Goal: Communication & Community: Answer question/provide support

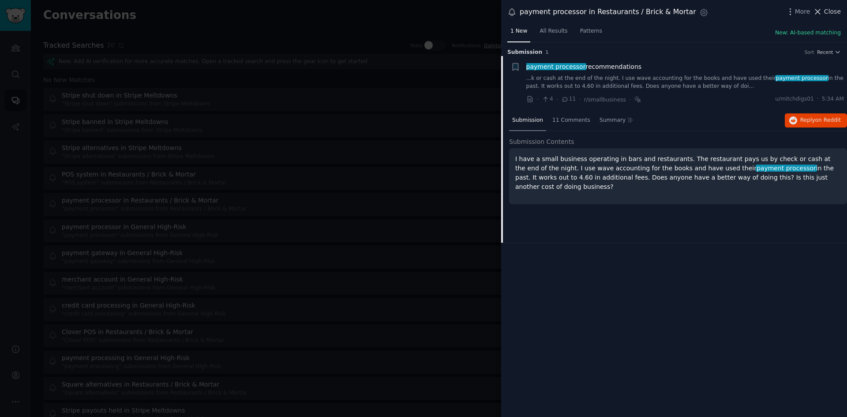
click at [826, 12] on span "Close" at bounding box center [832, 11] width 17 height 9
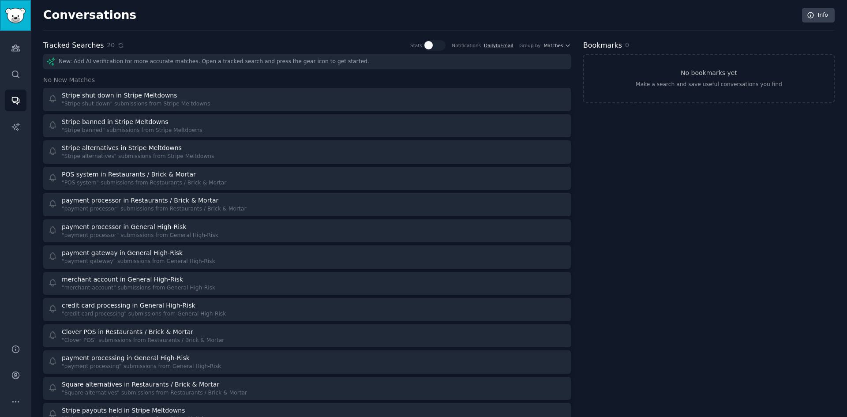
click at [17, 16] on img "Sidebar" at bounding box center [15, 15] width 20 height 15
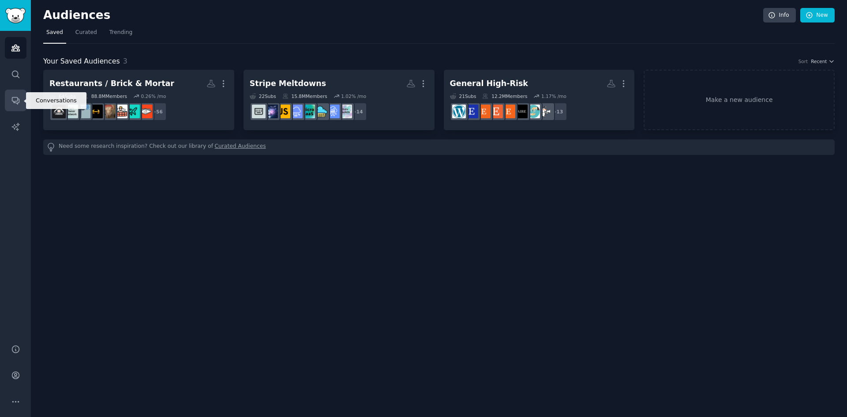
click at [15, 104] on icon "Sidebar" at bounding box center [15, 100] width 9 height 9
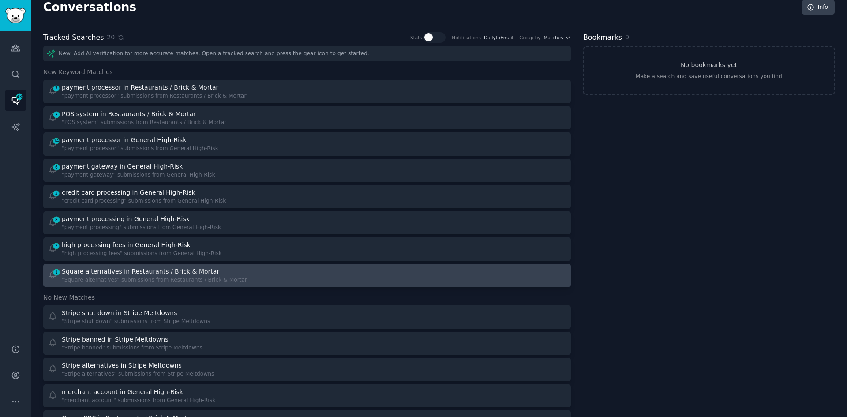
scroll to position [7, 0]
click at [152, 273] on div "Square alternatives in Restaurants / Brick & Mortar" at bounding box center [140, 271] width 157 height 9
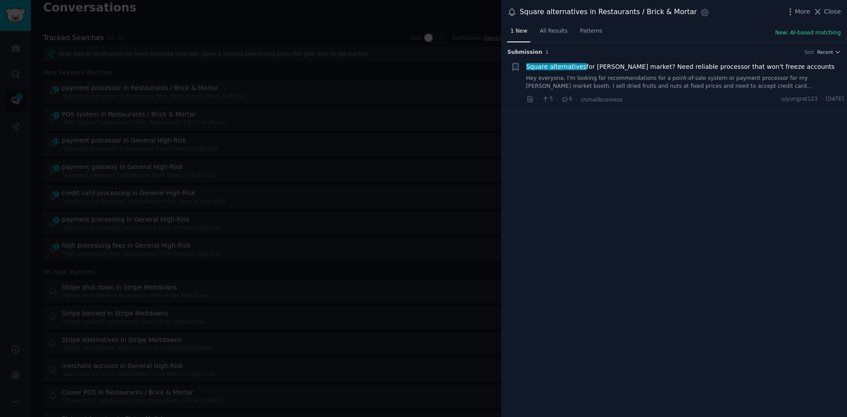
click at [749, 73] on div "Square alternatives for [PERSON_NAME] market? Need reliable processor that won'…" at bounding box center [685, 76] width 318 height 28
click at [705, 78] on link "Hey everyone, I'm looking for recommendations for a point-of-sale system or pay…" at bounding box center [685, 82] width 318 height 15
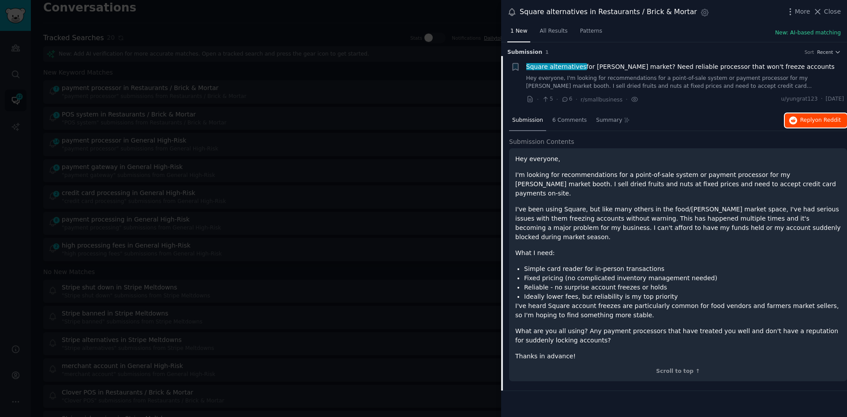
click at [803, 125] on button "Reply on Reddit" at bounding box center [816, 120] width 62 height 14
click at [825, 14] on button "Close" at bounding box center [827, 11] width 28 height 9
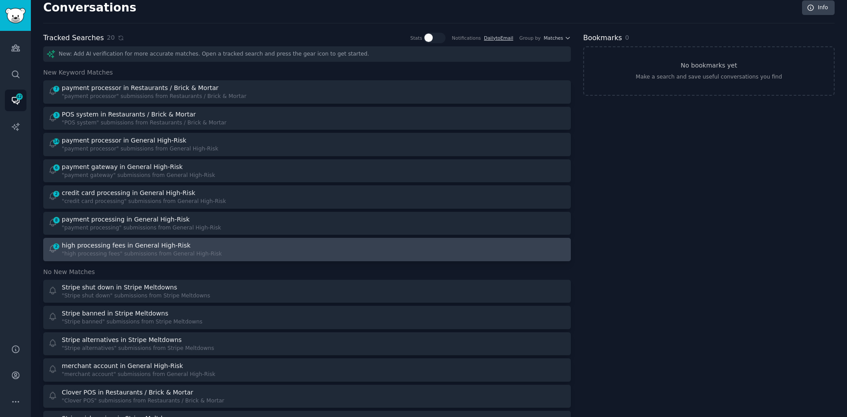
click at [136, 250] on div ""high processing fees" submissions from General High-Risk" at bounding box center [142, 254] width 160 height 8
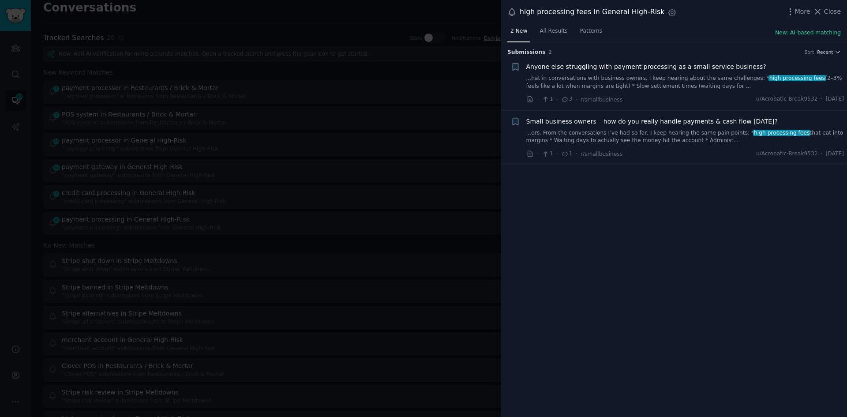
click at [632, 132] on link "...ors. From the conversations I’ve had so far, I keep hearing the same pain po…" at bounding box center [685, 136] width 318 height 15
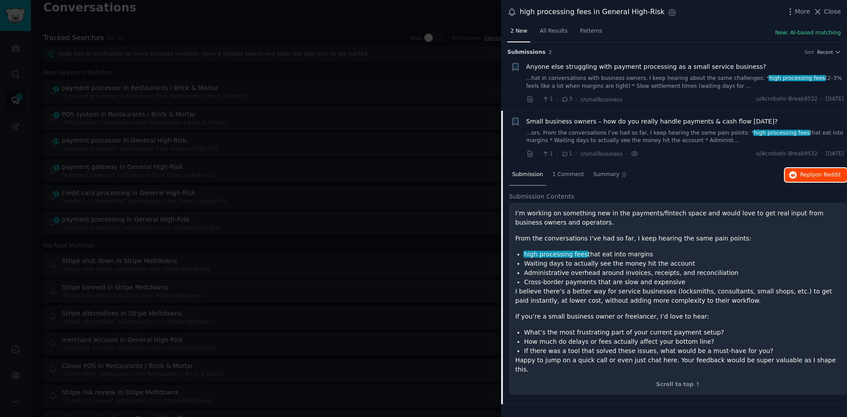
click at [802, 172] on span "Reply on Reddit" at bounding box center [820, 175] width 41 height 8
click at [667, 65] on span "Anyone else struggling with payment processing as a small service business?" at bounding box center [646, 66] width 240 height 9
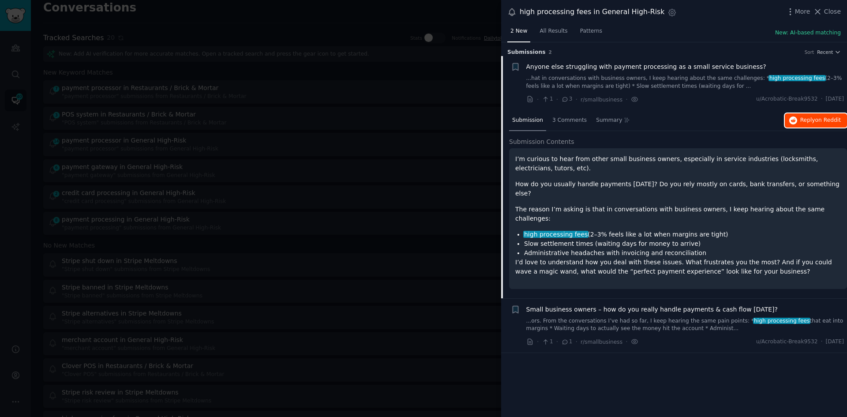
click at [806, 121] on span "Reply on Reddit" at bounding box center [820, 120] width 41 height 8
click at [838, 13] on span "Close" at bounding box center [832, 11] width 17 height 9
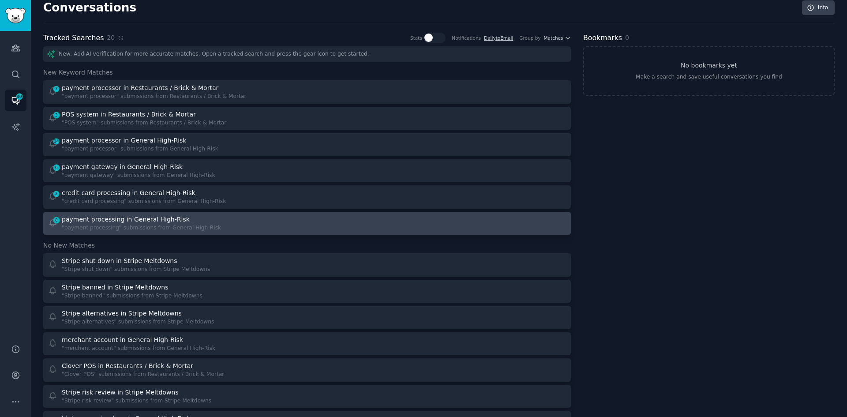
click at [271, 218] on div "8 payment processing in General High-Risk "payment processing" submissions from…" at bounding box center [174, 223] width 253 height 17
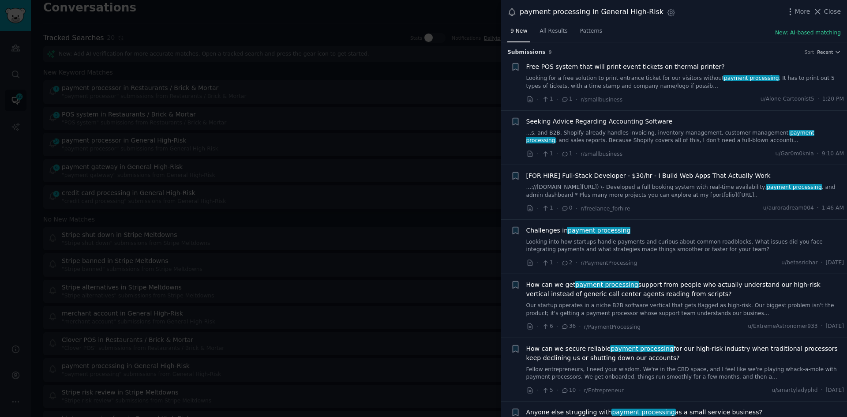
click at [611, 86] on link "Looking for a free solution to print entrance ticket for our visitors without p…" at bounding box center [685, 82] width 318 height 15
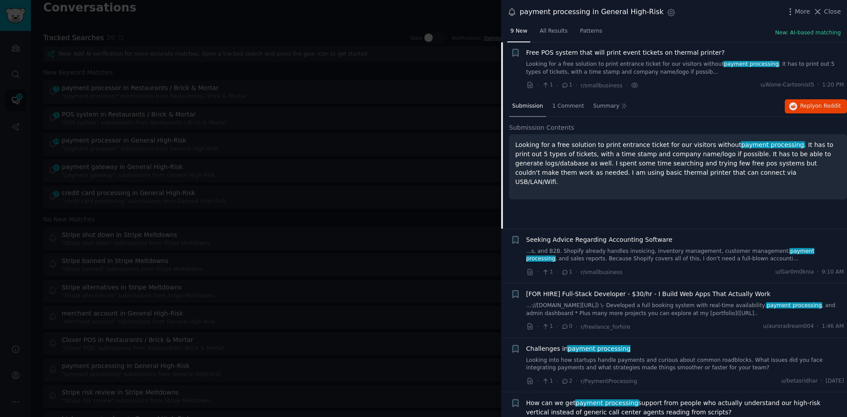
scroll to position [272, 0]
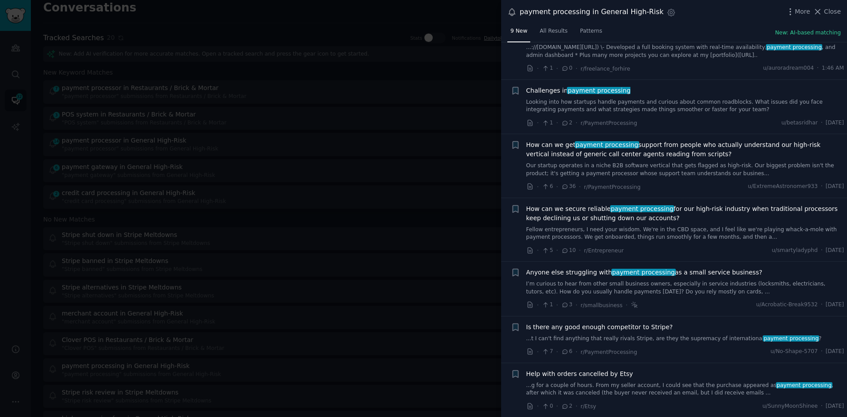
click at [602, 382] on link "...g for a couple of hours. From my seller account, I could see that the purcha…" at bounding box center [685, 389] width 318 height 15
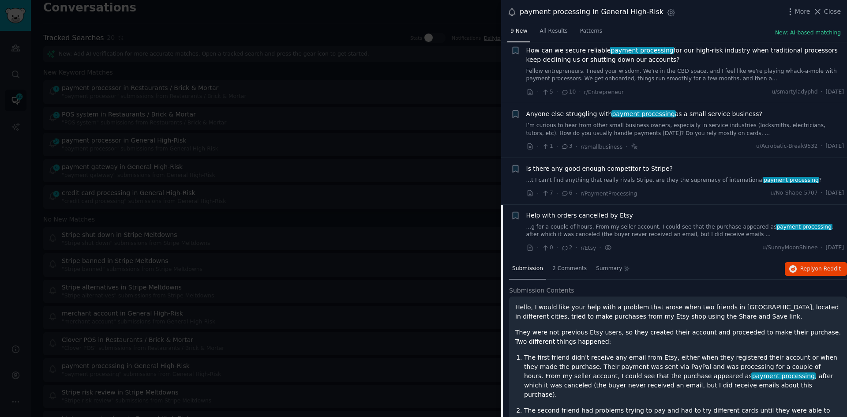
scroll to position [298, 0]
click at [625, 181] on link "...t I can't find anything that really rivals Stripe, are they the supremacy of…" at bounding box center [685, 181] width 318 height 8
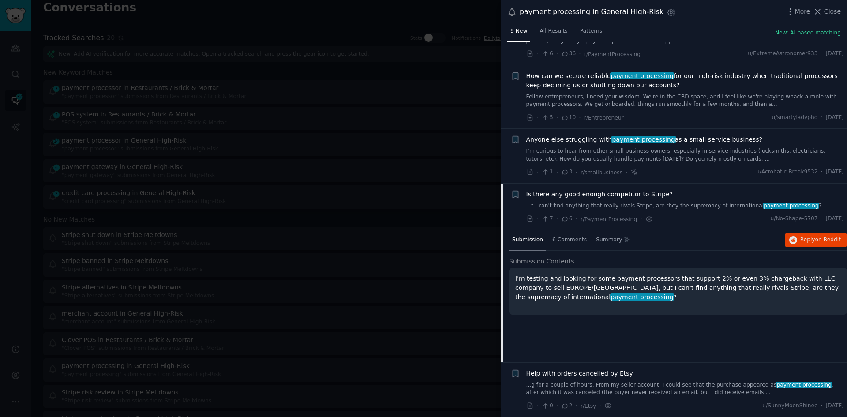
scroll to position [272, 0]
click at [815, 241] on span "on Reddit" at bounding box center [828, 240] width 26 height 6
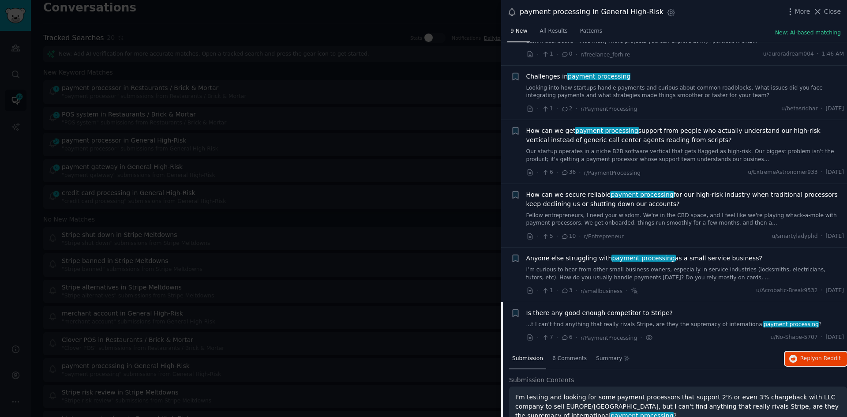
scroll to position [152, 0]
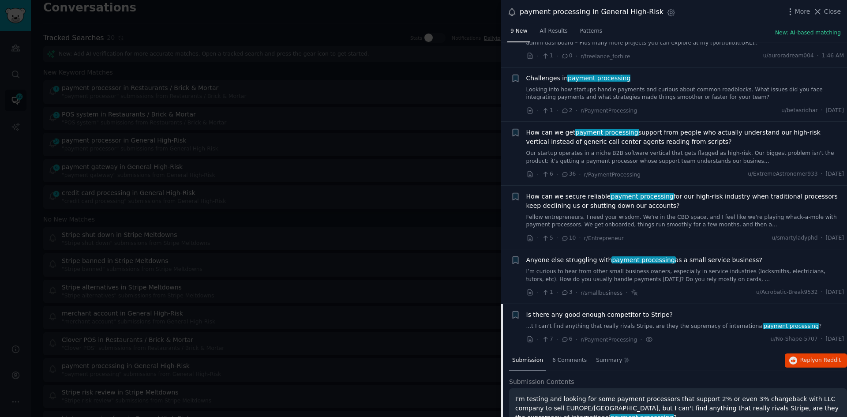
click at [673, 220] on link "Fellow entrepreneurs, I need your wisdom. We're in the CBD space, and I feel li…" at bounding box center [685, 221] width 318 height 15
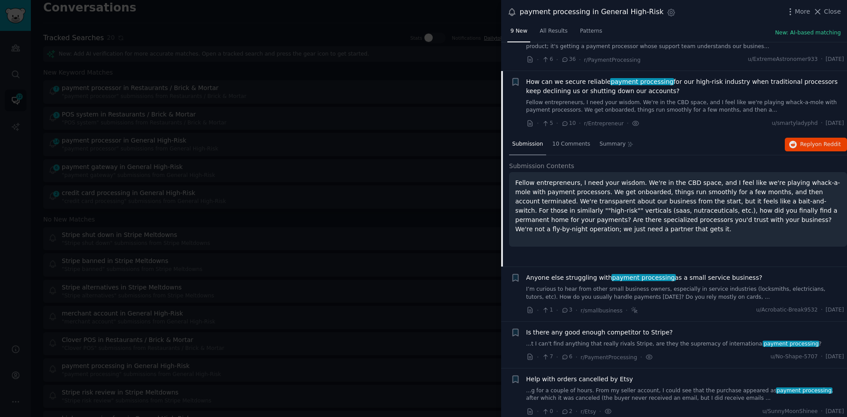
scroll to position [272, 0]
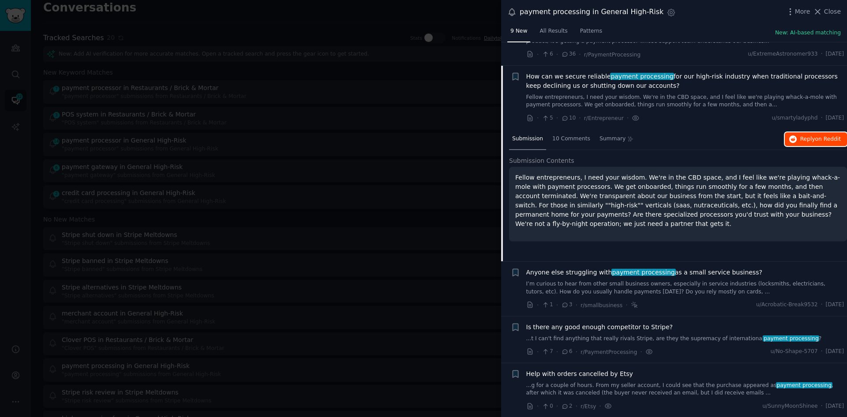
click at [801, 140] on span "Reply on Reddit" at bounding box center [820, 139] width 41 height 8
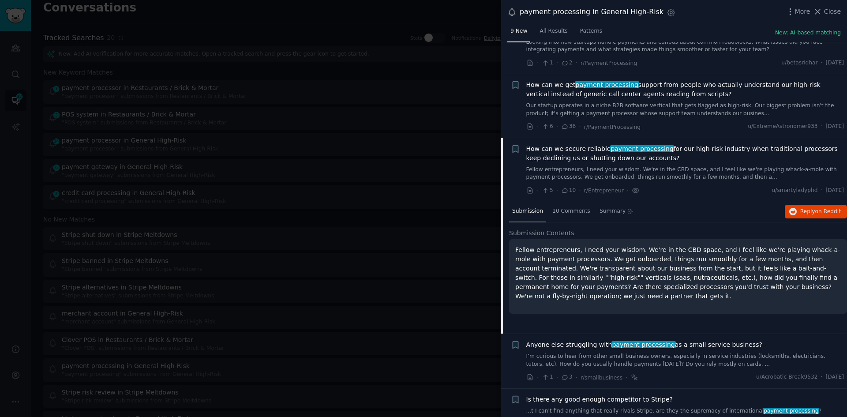
click at [560, 153] on span "How can we secure reliable payment processing for our high-risk industry when t…" at bounding box center [685, 153] width 318 height 19
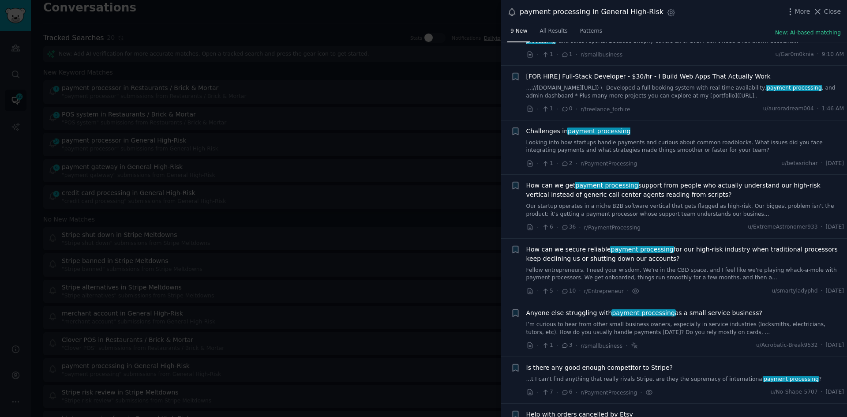
scroll to position [99, 0]
click at [560, 147] on link "Looking into how startups handle payments and curious about common roadblocks. …" at bounding box center [685, 146] width 318 height 15
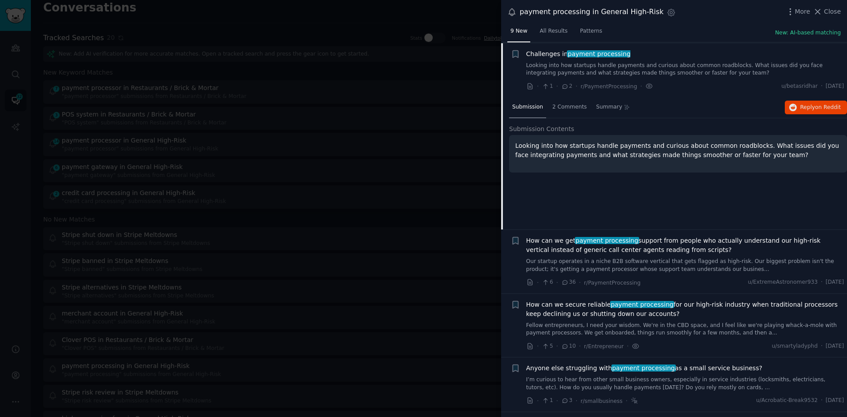
scroll to position [177, 0]
click at [804, 105] on span "Reply on Reddit" at bounding box center [820, 107] width 41 height 8
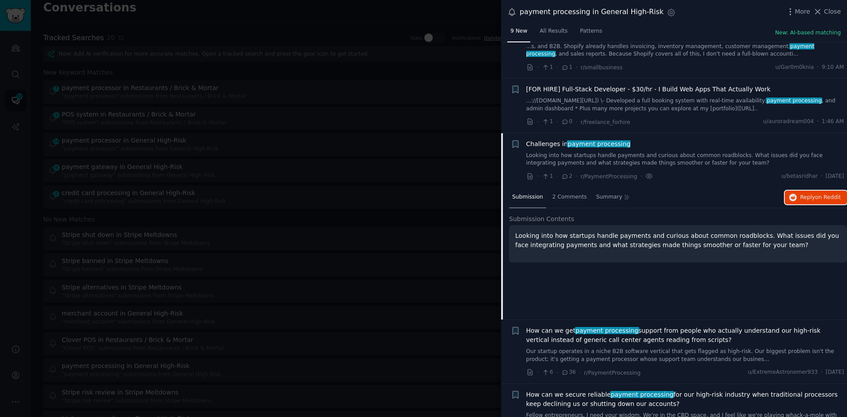
scroll to position [83, 0]
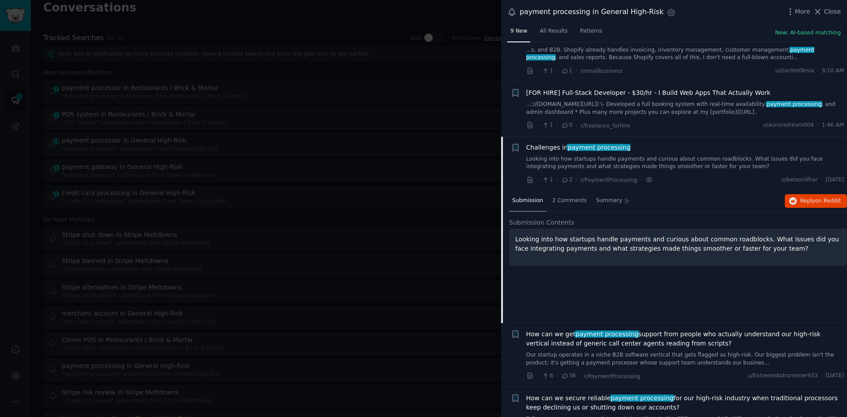
click at [643, 159] on link "Looking into how startups handle payments and curious about common roadblocks. …" at bounding box center [685, 162] width 318 height 15
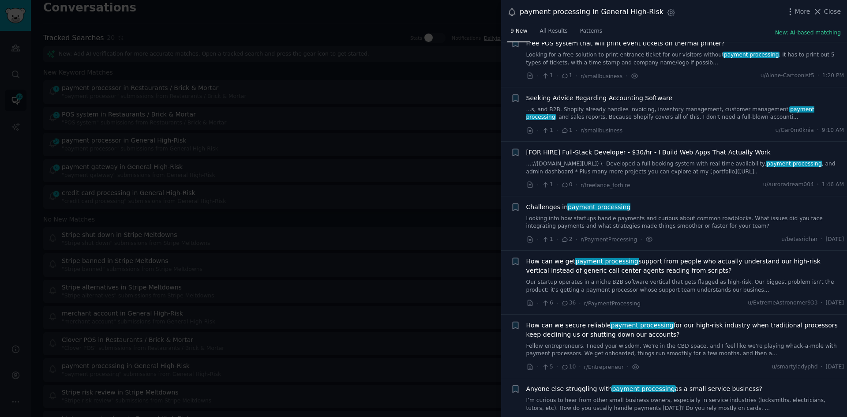
scroll to position [23, 0]
click at [611, 111] on link "...s, and B2B. Shopify already handles invoicing, inventory management, custome…" at bounding box center [685, 113] width 318 height 15
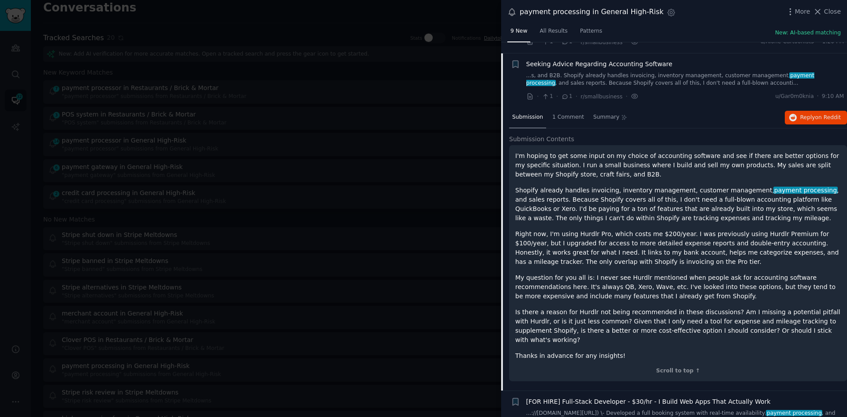
scroll to position [68, 0]
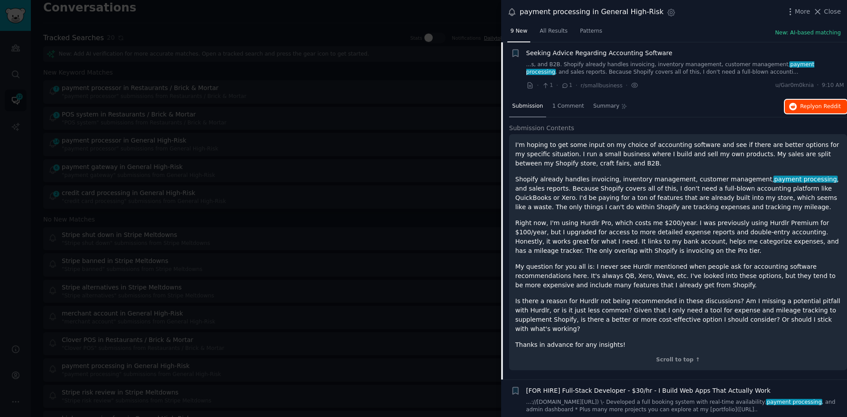
click at [798, 102] on button "Reply on Reddit" at bounding box center [816, 107] width 62 height 14
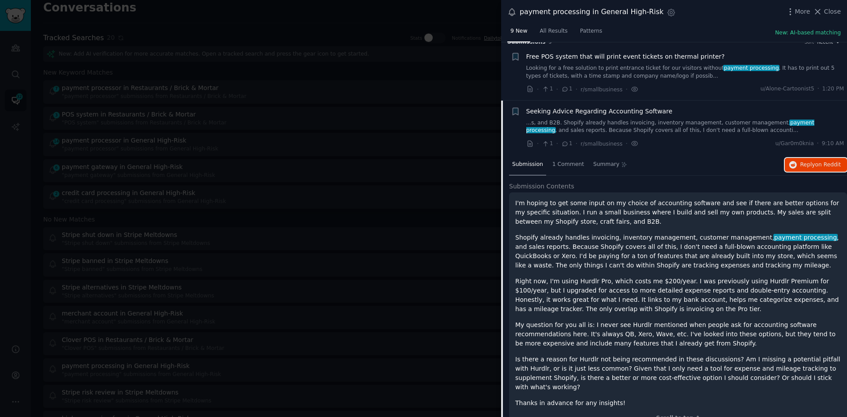
scroll to position [0, 0]
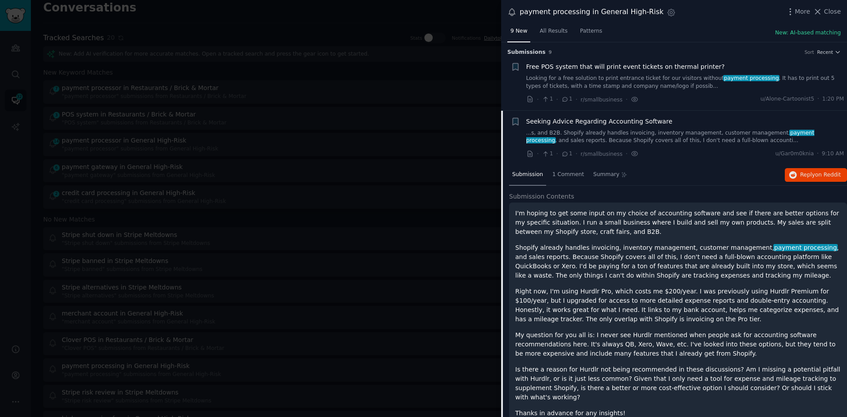
click at [622, 126] on div "Seeking Advice Regarding Accounting Software ...s, and B2B. Shopify already han…" at bounding box center [685, 131] width 318 height 28
click at [822, 11] on icon at bounding box center [817, 11] width 9 height 9
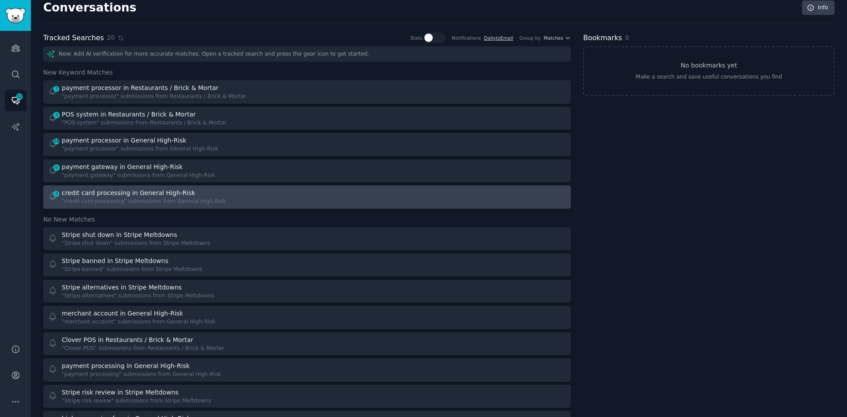
click at [245, 196] on div "2 credit card processing in General High-Risk "credit card processing" submissi…" at bounding box center [174, 196] width 253 height 17
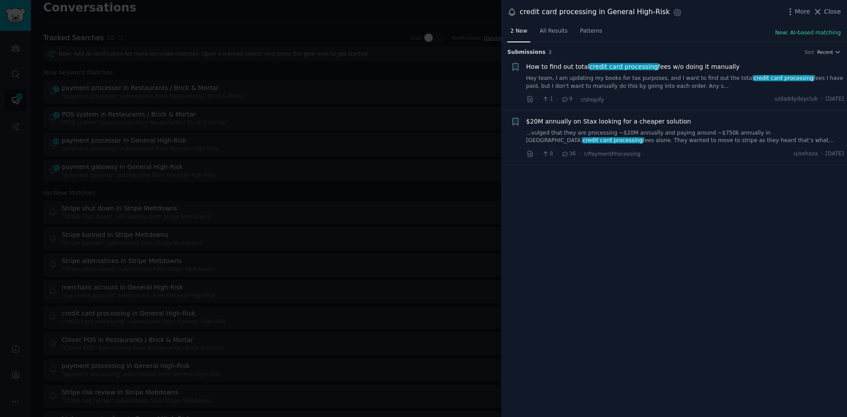
click at [622, 83] on link "Hey team, I am updating my books for tax purposes, and I want to find out the t…" at bounding box center [685, 82] width 318 height 15
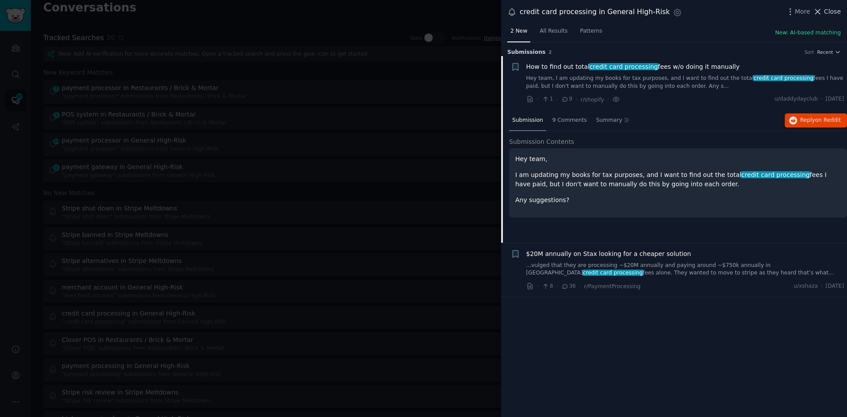
click at [829, 12] on span "Close" at bounding box center [832, 11] width 17 height 9
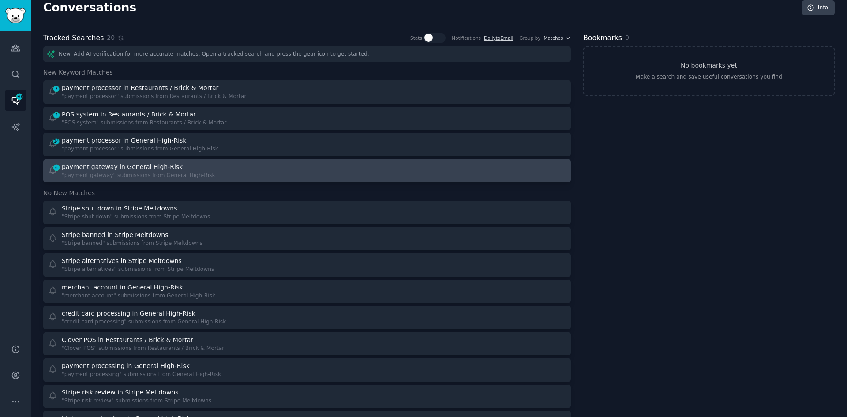
click at [186, 174] on div ""payment gateway" submissions from General High-Risk" at bounding box center [139, 176] width 154 height 8
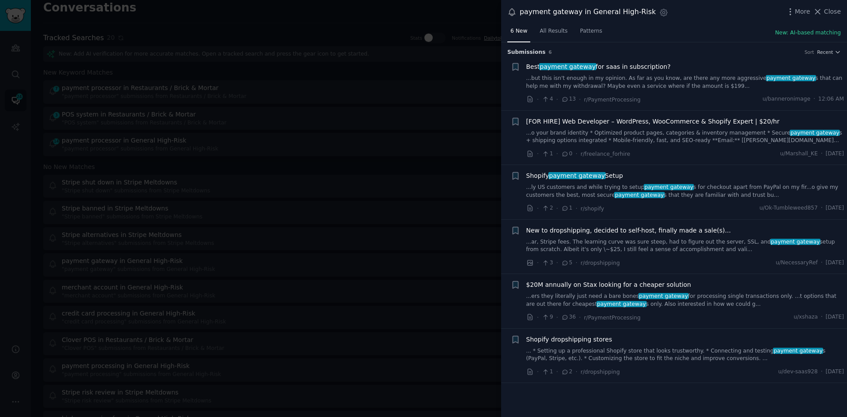
click at [592, 357] on link "... * Setting up a professional Shopify store that looks trustworthy. * Connect…" at bounding box center [685, 354] width 318 height 15
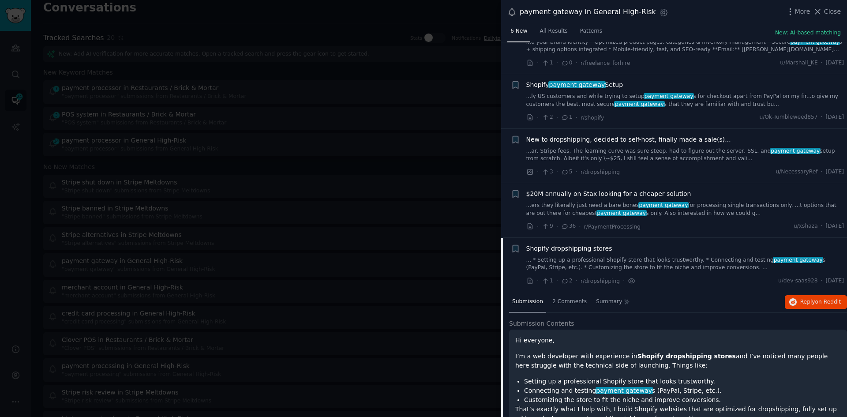
scroll to position [88, 0]
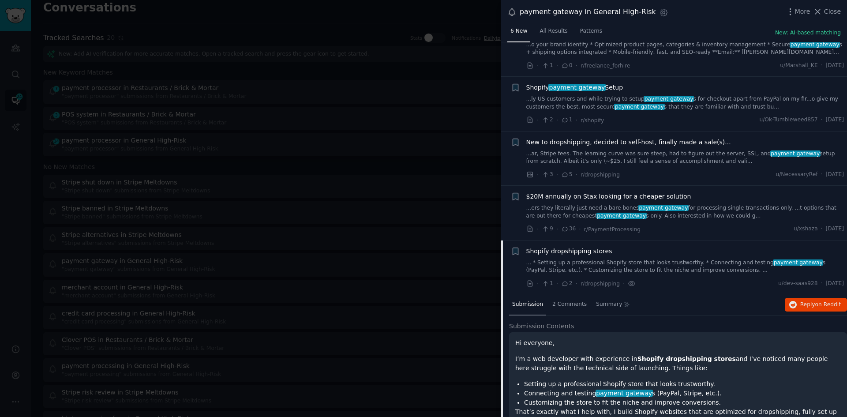
click at [615, 159] on link "...ar, Stripe fees. The learning curve was sure steep, had to figure out the se…" at bounding box center [685, 157] width 318 height 15
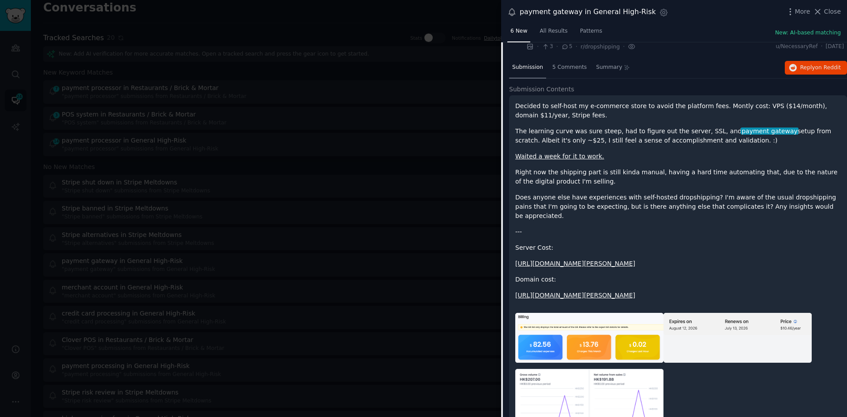
scroll to position [217, 0]
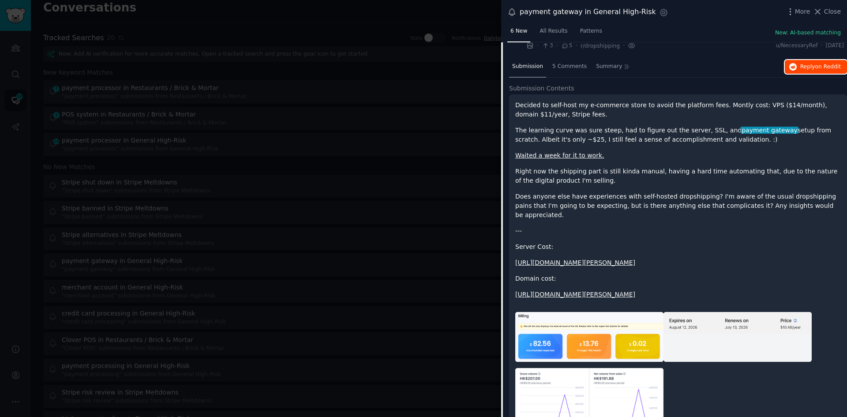
click at [798, 66] on button "Reply on Reddit" at bounding box center [816, 67] width 62 height 14
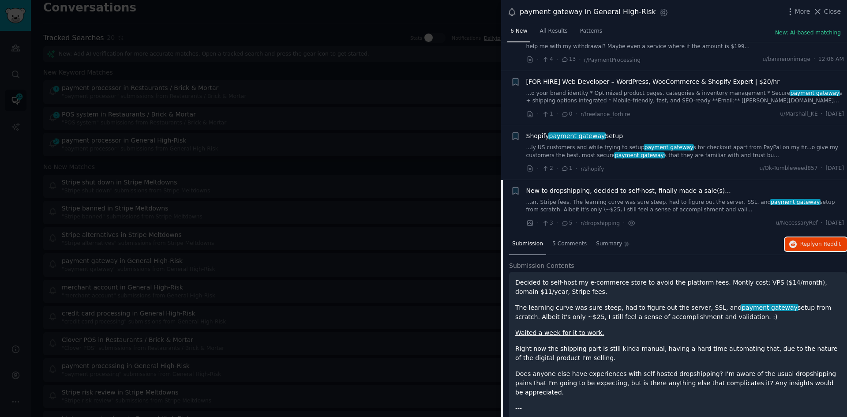
scroll to position [38, 0]
click at [670, 149] on span "payment gateway" at bounding box center [669, 149] width 50 height 6
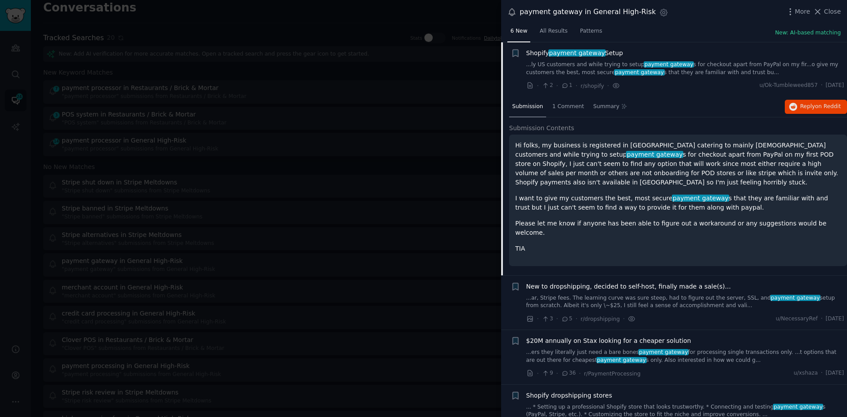
scroll to position [123, 0]
click at [795, 108] on icon "button" at bounding box center [793, 106] width 8 height 8
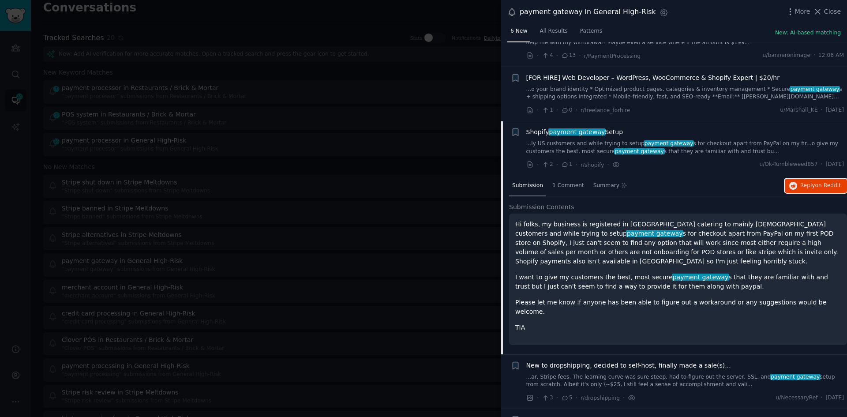
scroll to position [0, 0]
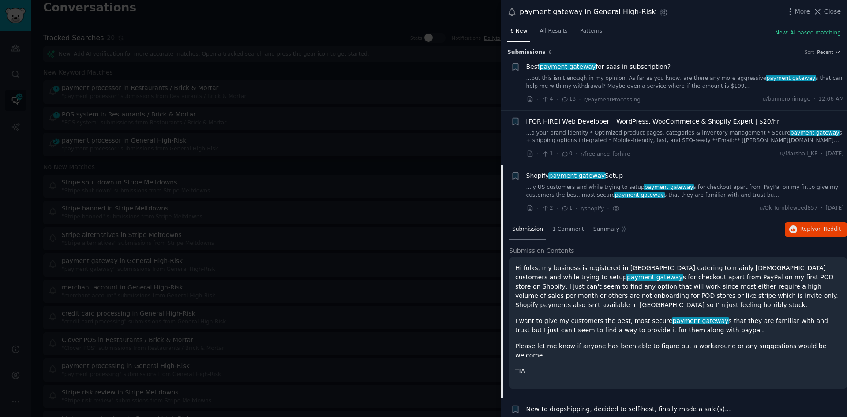
click at [631, 79] on link "...but this isn't enough in my opinion. As far as you know, are there any more …" at bounding box center [685, 82] width 318 height 15
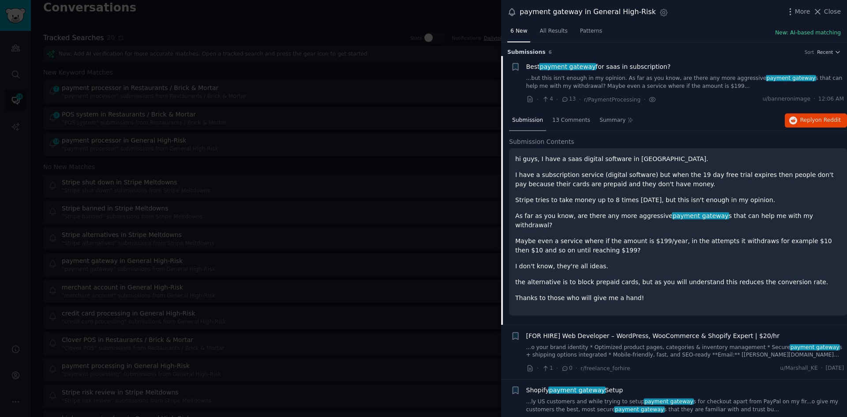
scroll to position [14, 0]
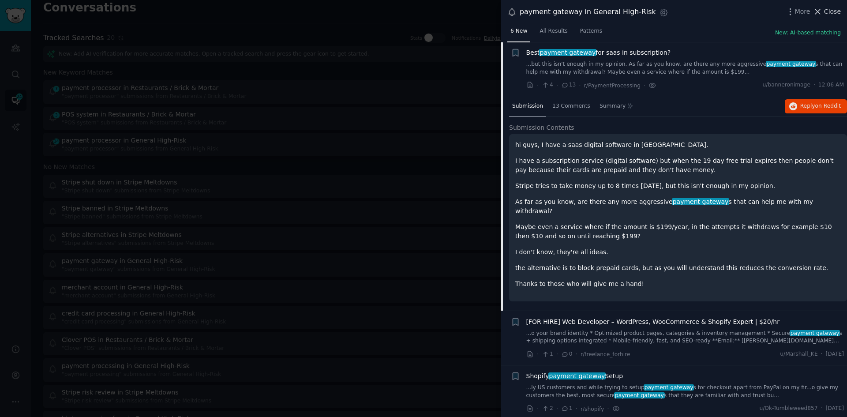
click at [822, 8] on icon at bounding box center [817, 11] width 9 height 9
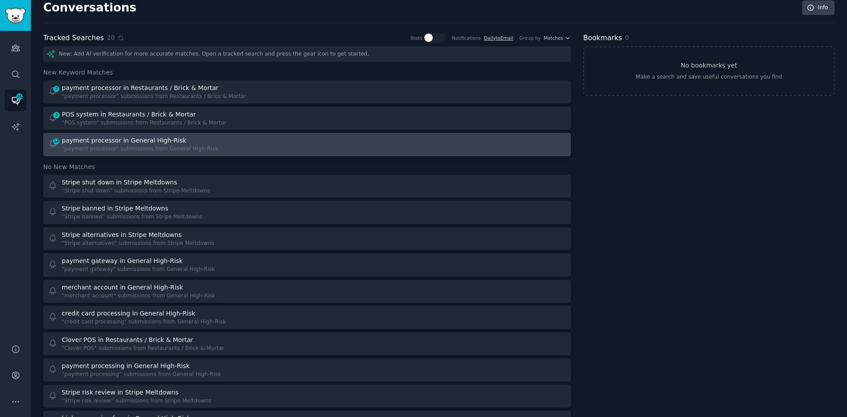
click at [263, 138] on div "14 payment processor in General High-Risk "payment processor" submissions from …" at bounding box center [174, 144] width 253 height 17
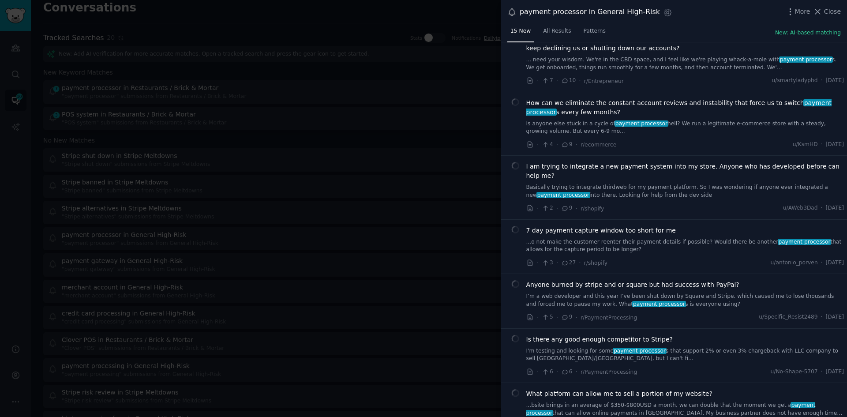
scroll to position [487, 0]
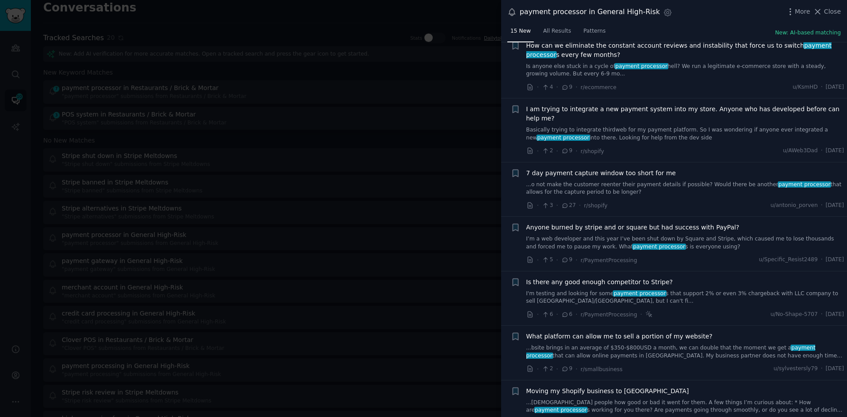
click at [660, 344] on link "...bsite brings in an average of $350-$800USD a month, we can double that the m…" at bounding box center [685, 351] width 318 height 15
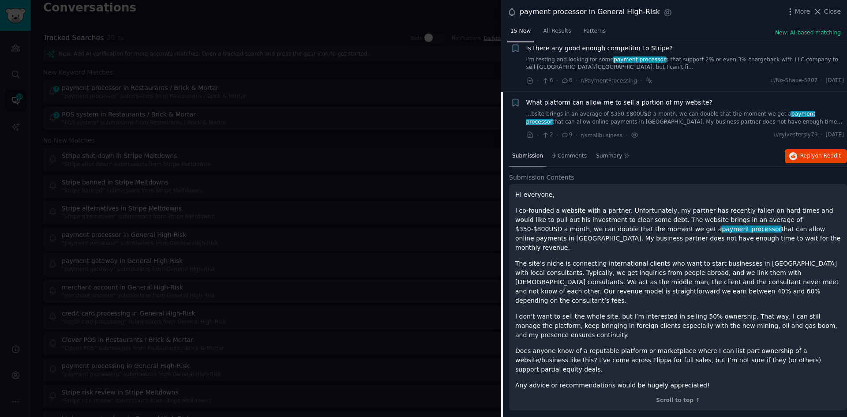
scroll to position [733, 0]
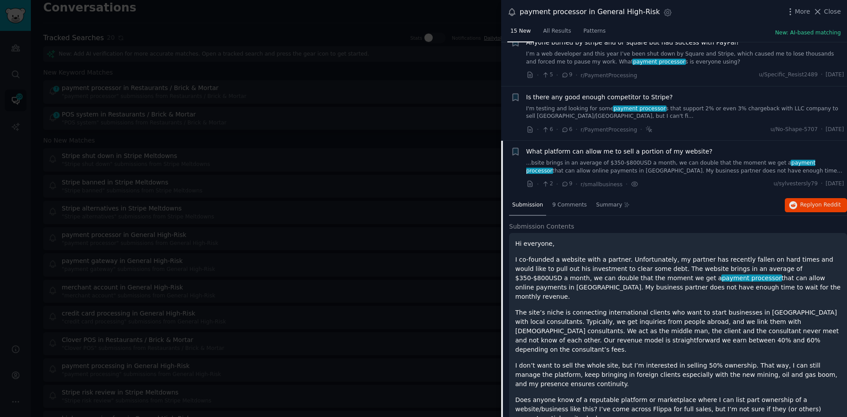
click at [667, 159] on link "...bsite brings in an average of $350-$800USD a month, we can double that the m…" at bounding box center [685, 166] width 318 height 15
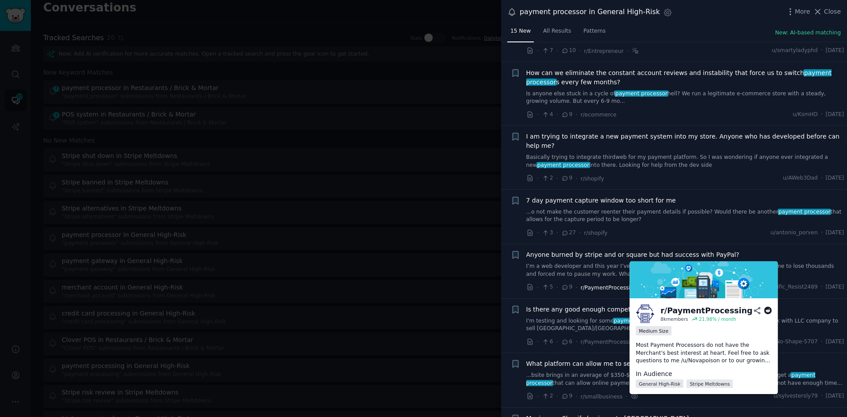
scroll to position [457, 0]
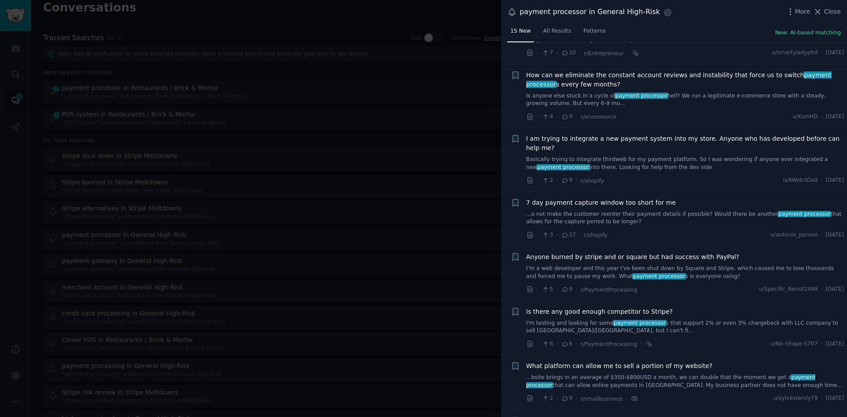
click at [595, 210] on link "...o not make the customer reenter their payment details if possible? Would the…" at bounding box center [685, 217] width 318 height 15
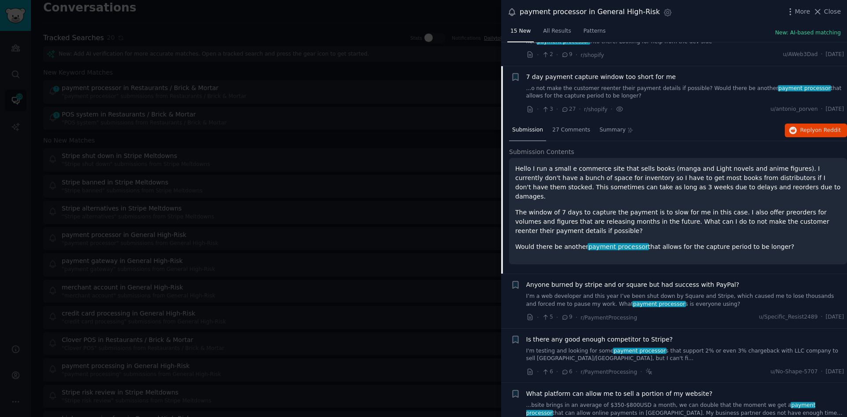
scroll to position [590, 0]
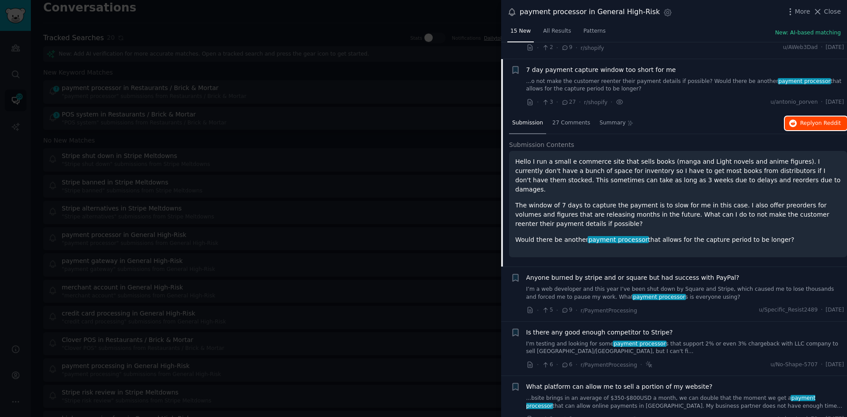
click at [810, 120] on span "Reply on Reddit" at bounding box center [820, 124] width 41 height 8
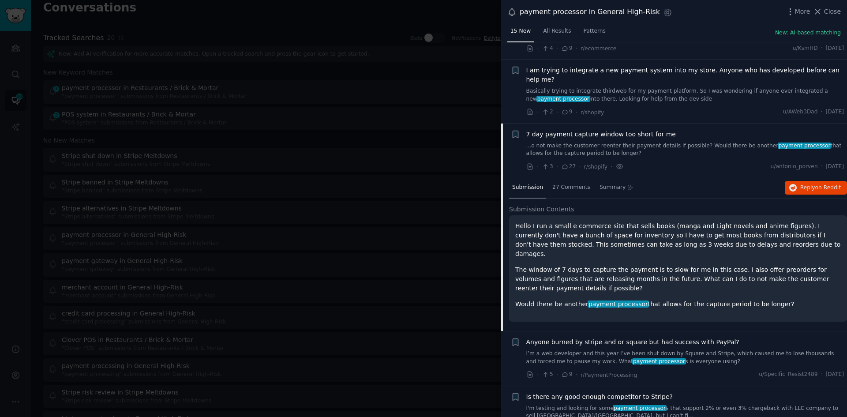
click at [596, 142] on link "...o not make the customer reenter their payment details if possible? Would the…" at bounding box center [685, 149] width 318 height 15
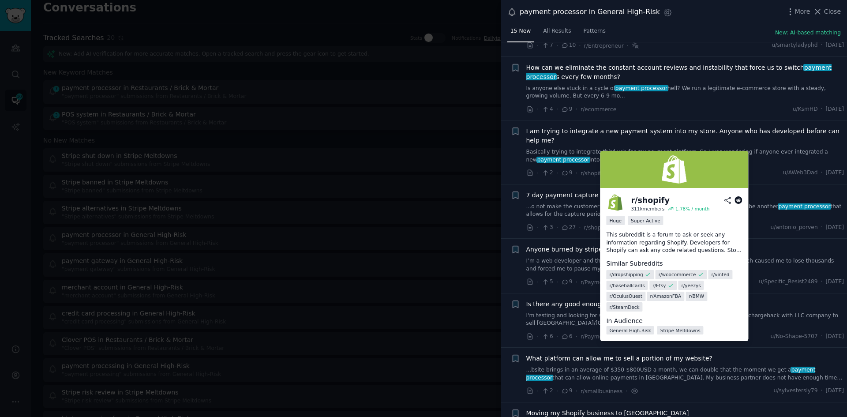
scroll to position [464, 0]
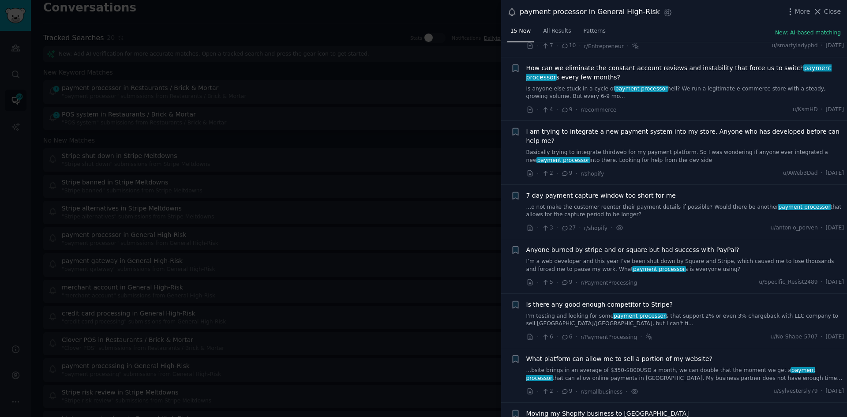
click at [592, 149] on link "Basically trying to integrate thirdweb for my payment platform. So I was wonder…" at bounding box center [685, 156] width 318 height 15
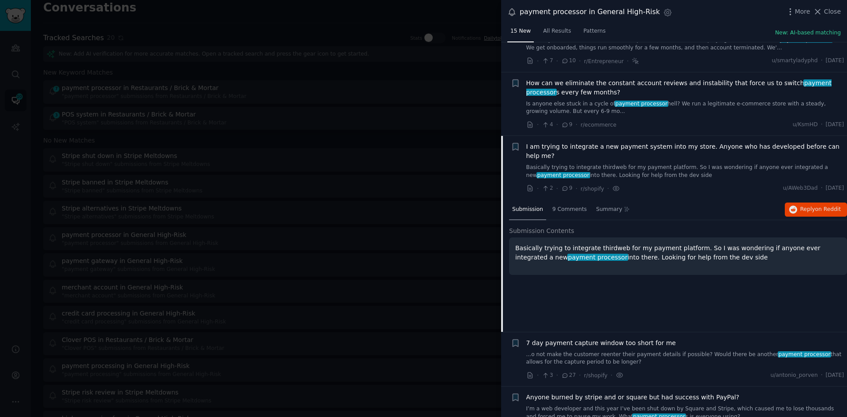
scroll to position [449, 0]
click at [798, 203] on button "Reply on Reddit" at bounding box center [816, 210] width 62 height 14
click at [572, 90] on div "How can we eliminate the constant account reviews and instability that force us…" at bounding box center [685, 97] width 318 height 37
click at [570, 101] on link "Is anyone else stuck in a cycle of payment processor hell? We run a legitimate …" at bounding box center [685, 108] width 318 height 15
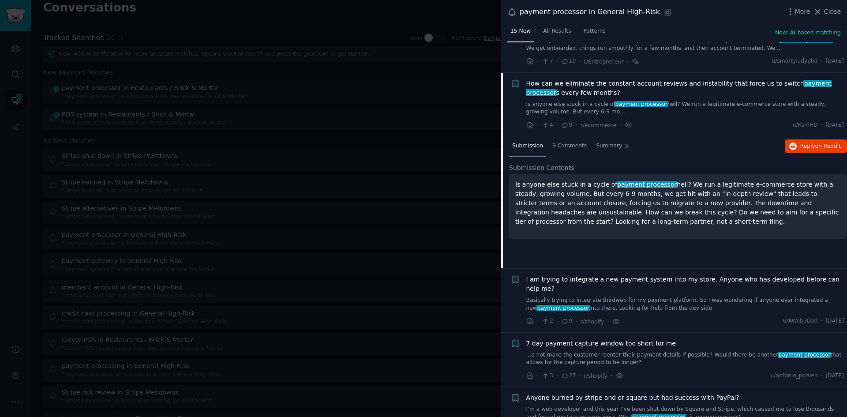
scroll to position [472, 0]
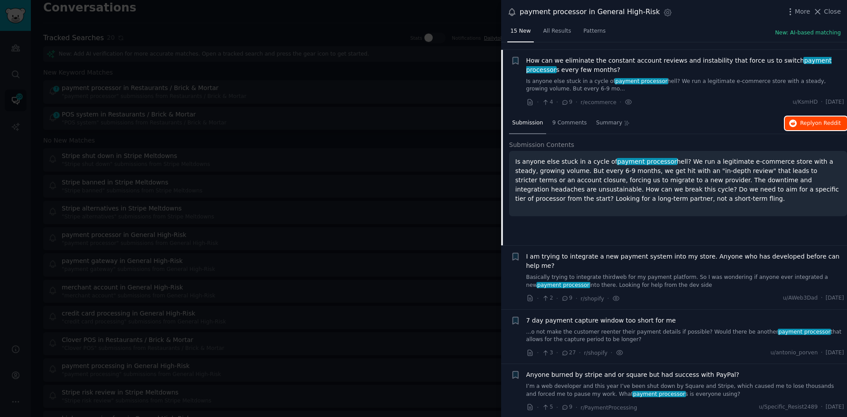
click at [812, 116] on button "Reply on Reddit" at bounding box center [816, 123] width 62 height 14
click at [600, 328] on link "...o not make the customer reenter their payment details if possible? Would the…" at bounding box center [685, 335] width 318 height 15
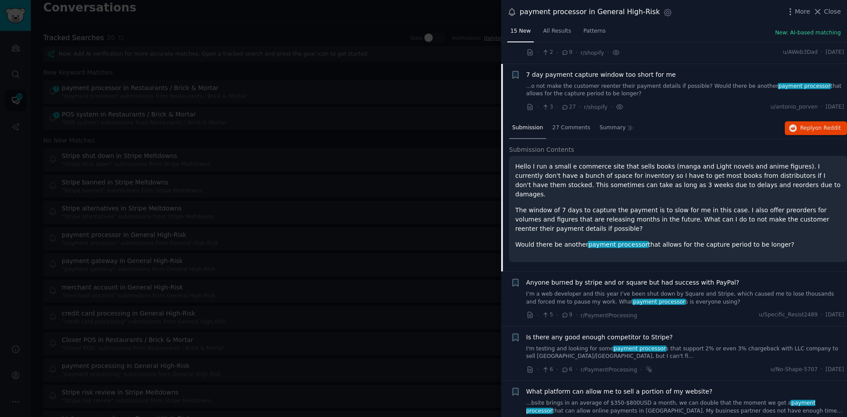
scroll to position [590, 0]
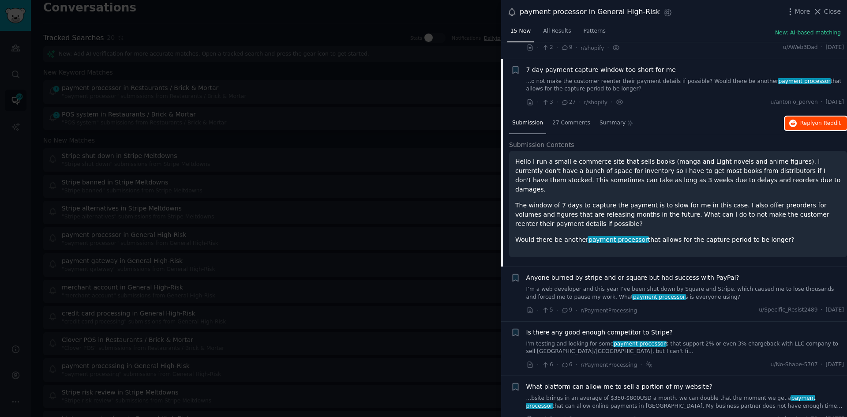
click at [820, 116] on button "Reply on Reddit" at bounding box center [816, 123] width 62 height 14
click at [575, 78] on link "...o not make the customer reenter their payment details if possible? Would the…" at bounding box center [685, 85] width 318 height 15
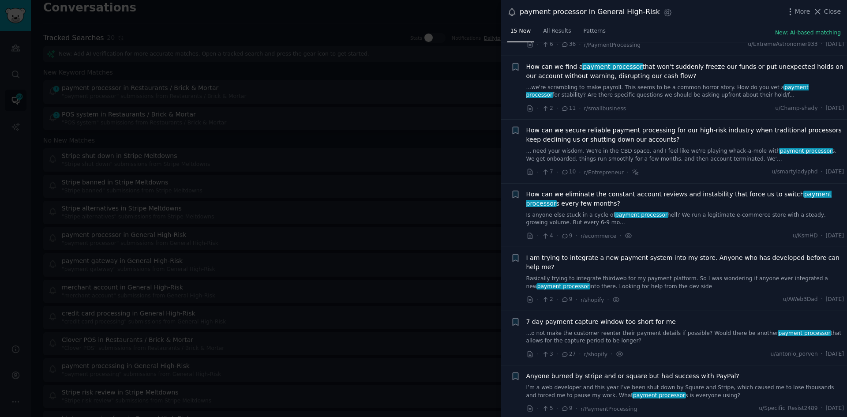
scroll to position [338, 0]
click at [603, 147] on link "... need your wisdom. We're in the CBD space, and I feel like we're playing wha…" at bounding box center [685, 154] width 318 height 15
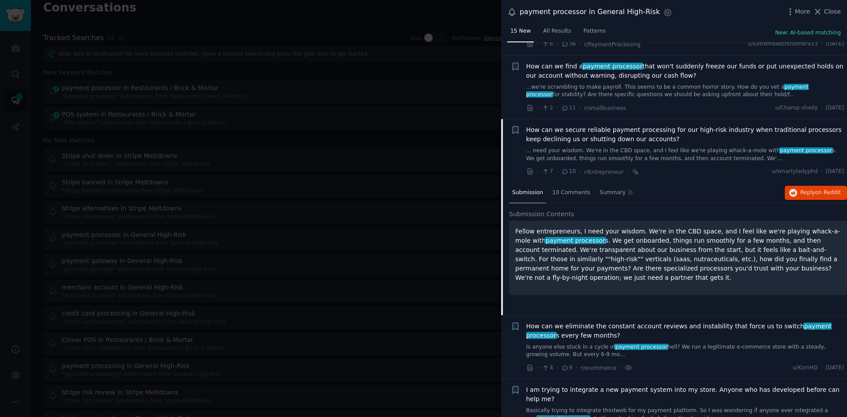
scroll to position [408, 0]
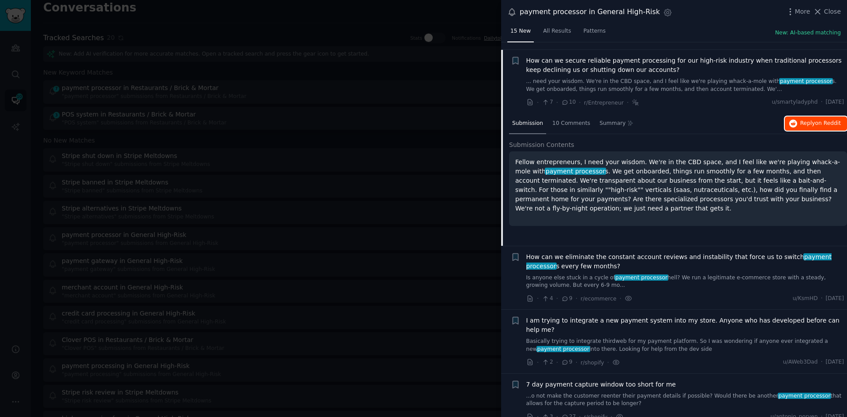
click at [796, 120] on icon "button" at bounding box center [793, 124] width 8 height 8
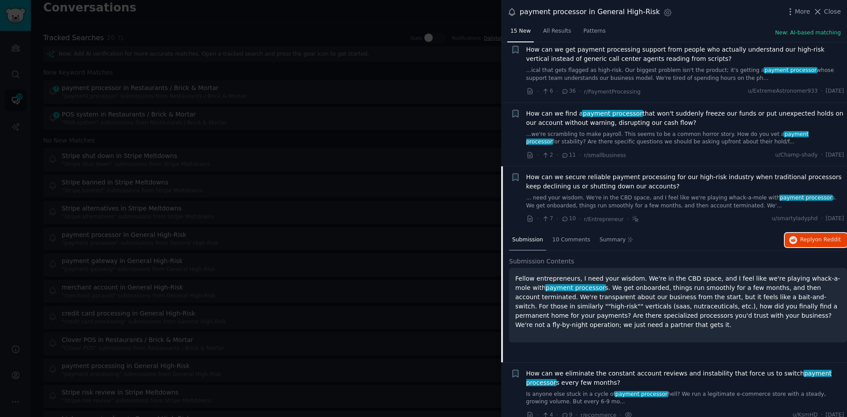
scroll to position [289, 0]
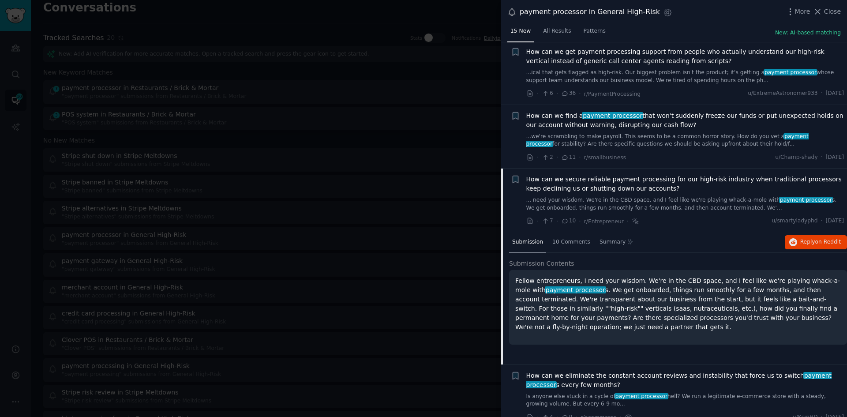
click at [639, 117] on span "How can we find a payment processor that won't suddenly freeze our funds or put…" at bounding box center [685, 120] width 318 height 19
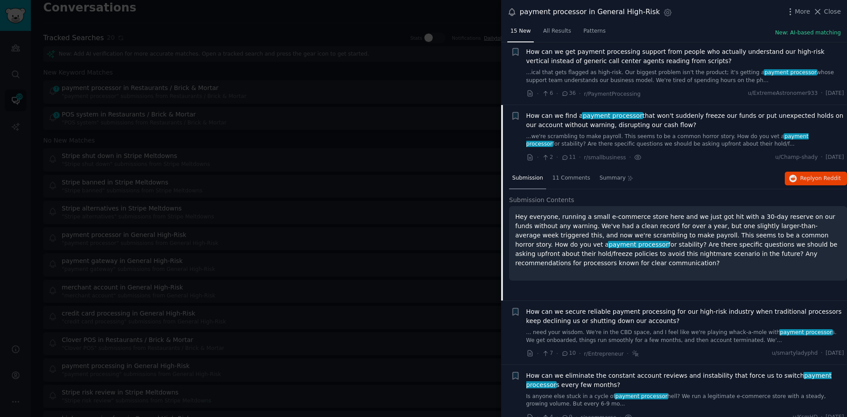
scroll to position [344, 0]
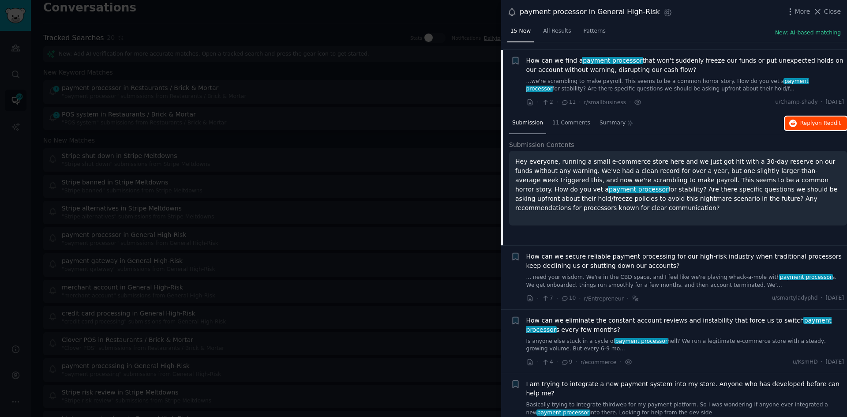
click at [803, 120] on span "Reply on Reddit" at bounding box center [820, 124] width 41 height 8
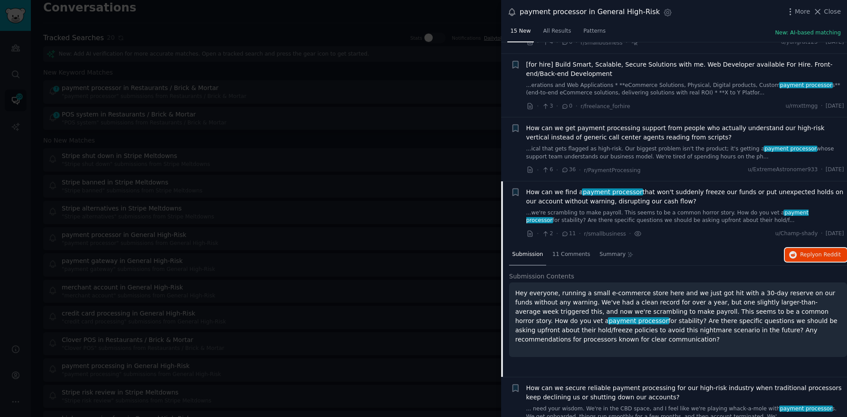
scroll to position [211, 0]
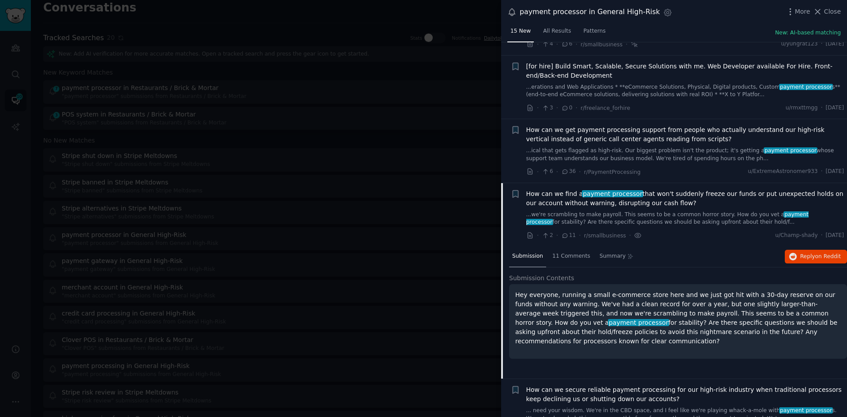
click at [611, 132] on span "How can we get payment processing support from people who actually understand o…" at bounding box center [685, 134] width 318 height 19
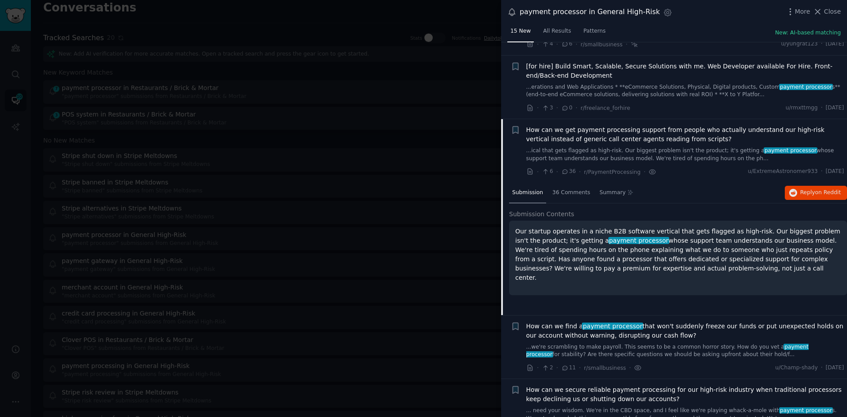
scroll to position [280, 0]
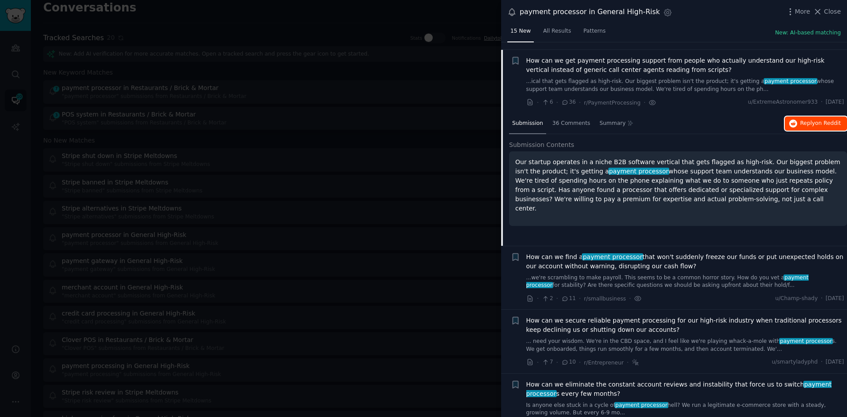
click at [800, 120] on span "Reply on Reddit" at bounding box center [820, 124] width 41 height 8
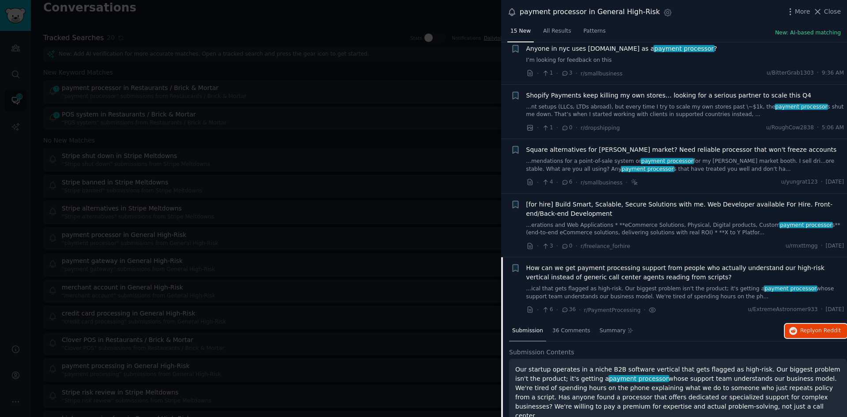
scroll to position [71, 0]
click at [610, 146] on span "Square alternatives for [PERSON_NAME] market? Need reliable processor that won'…" at bounding box center [681, 150] width 311 height 9
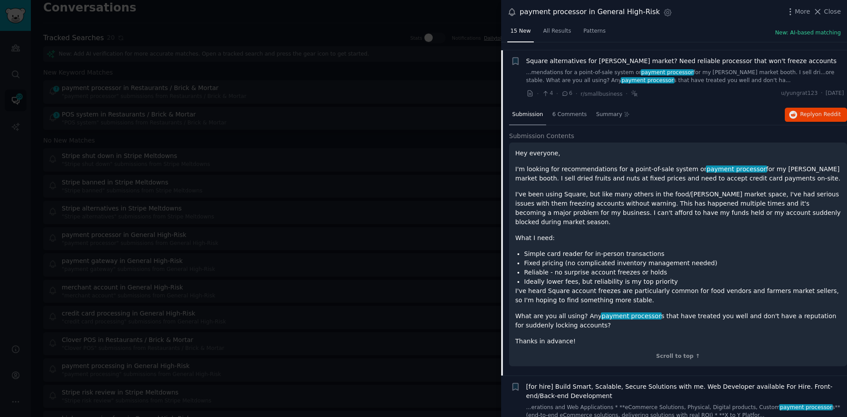
scroll to position [162, 0]
click at [797, 107] on button "Reply on Reddit" at bounding box center [816, 114] width 62 height 14
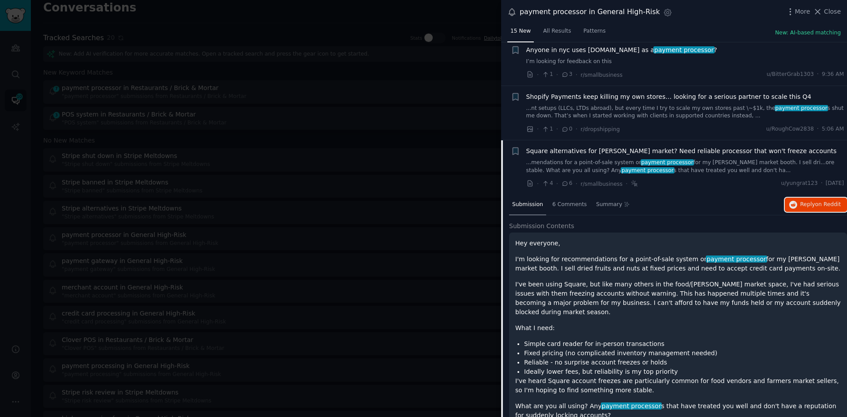
scroll to position [71, 0]
click at [752, 159] on link "...mendations for a point-of-sale system or payment processor for my [PERSON_NA…" at bounding box center [685, 166] width 318 height 15
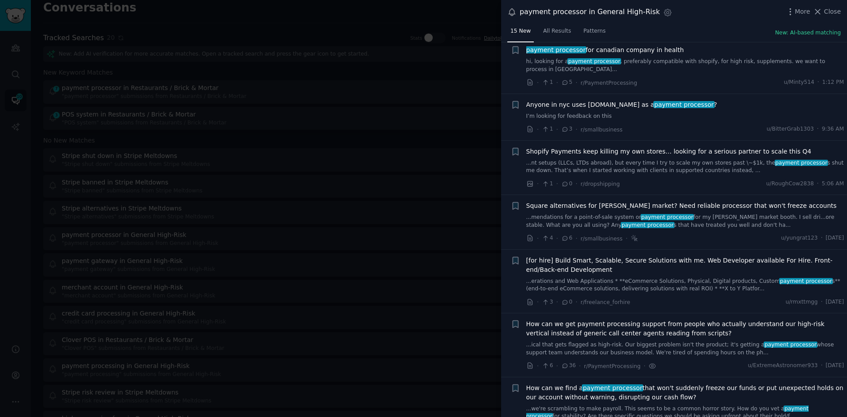
scroll to position [16, 0]
click at [634, 160] on link "...nt setups (LLCs, LTDs abroad), but every time I try to scale my own stores p…" at bounding box center [685, 167] width 318 height 15
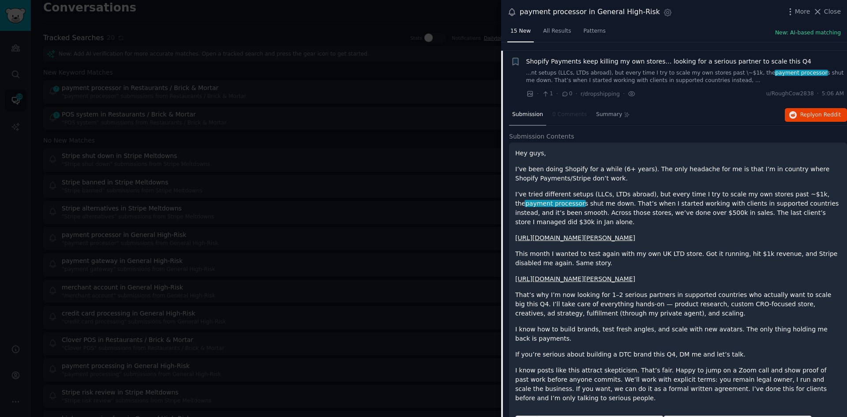
scroll to position [108, 0]
click at [802, 110] on span "Reply on Reddit" at bounding box center [820, 114] width 41 height 8
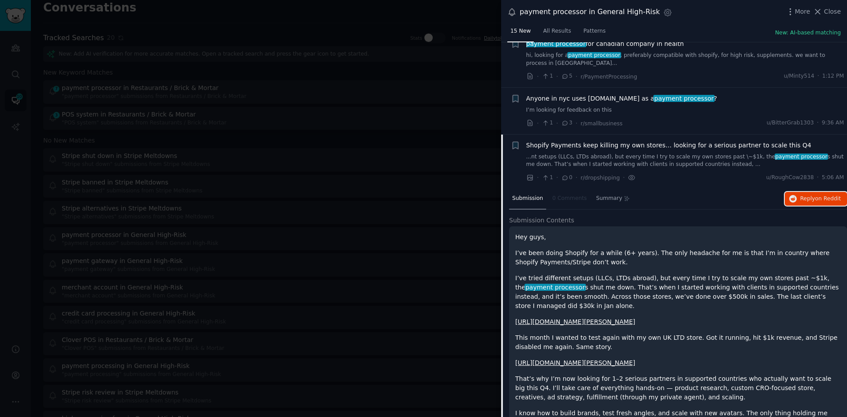
scroll to position [0, 0]
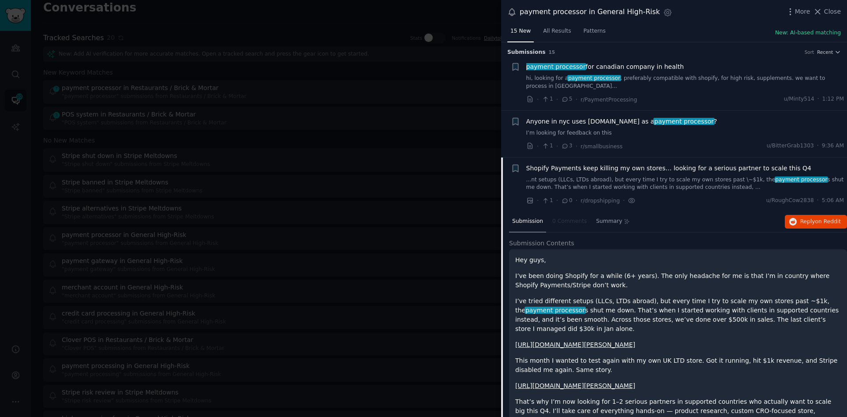
click at [579, 117] on span "Anyone in nyc uses [DOMAIN_NAME] as a payment processor ?" at bounding box center [621, 121] width 191 height 9
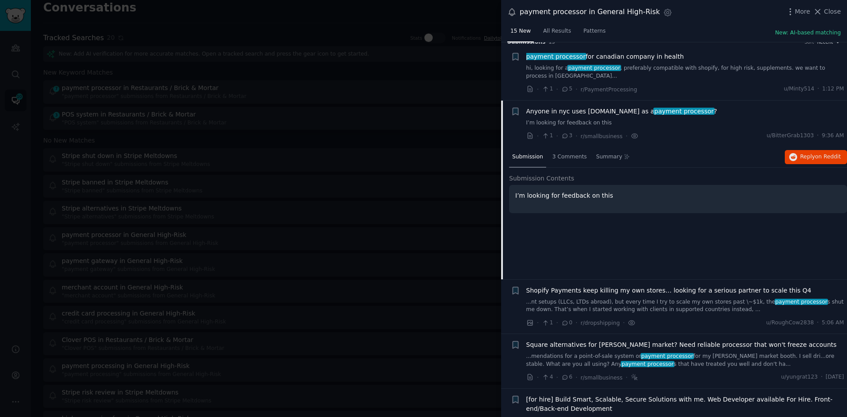
scroll to position [10, 0]
click at [805, 154] on span "Reply on Reddit" at bounding box center [820, 158] width 41 height 8
click at [689, 68] on link "hi, looking for a payment processor , preferably compatible with shopify, for h…" at bounding box center [685, 72] width 318 height 15
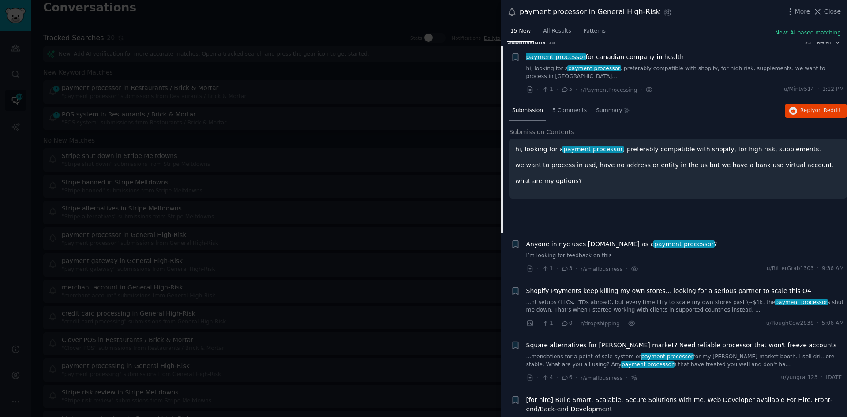
scroll to position [14, 0]
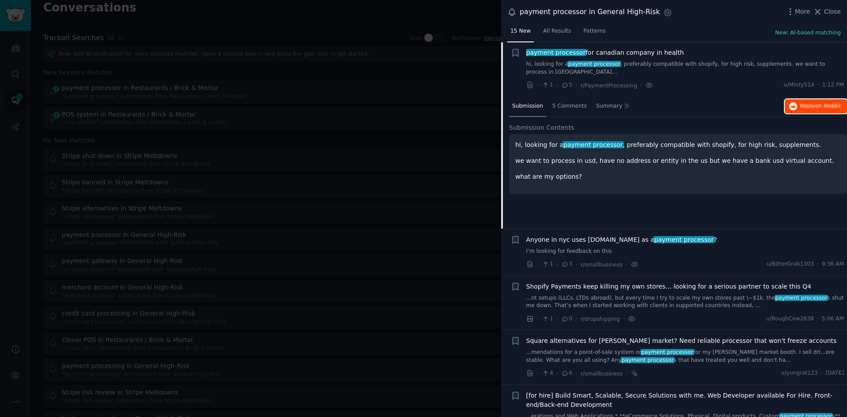
click at [803, 102] on span "Reply on Reddit" at bounding box center [820, 106] width 41 height 8
click at [822, 12] on icon at bounding box center [817, 11] width 9 height 9
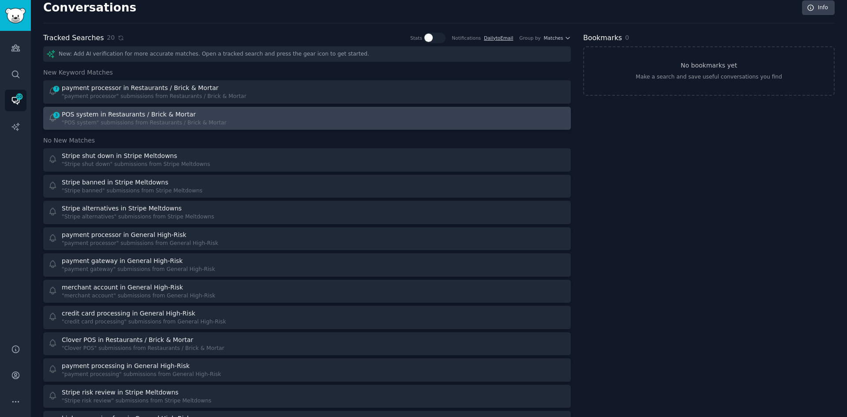
click at [146, 114] on div "POS system in Restaurants / Brick & Mortar" at bounding box center [129, 114] width 134 height 9
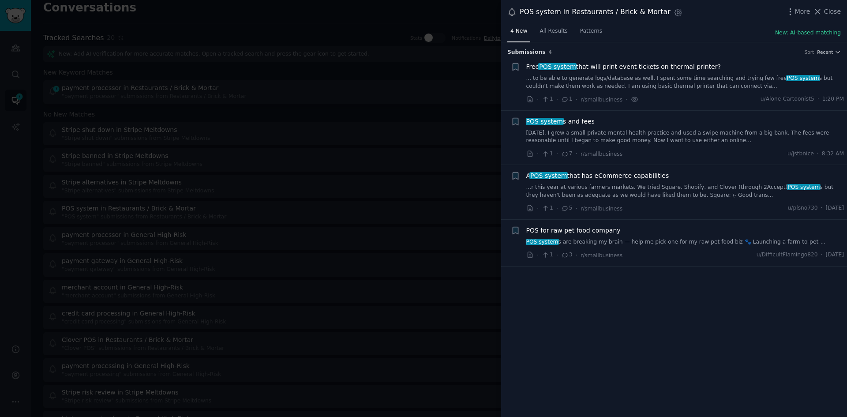
click at [640, 241] on link "POS system s are breaking my brain — help me pick one for my raw pet food biz 🐾…" at bounding box center [685, 242] width 318 height 8
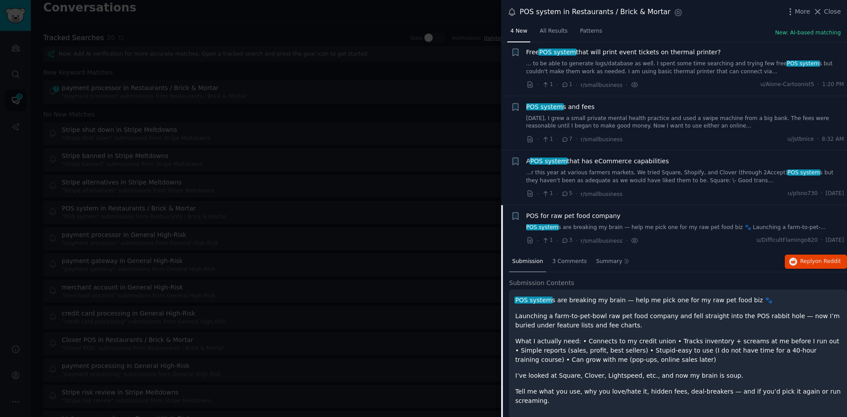
scroll to position [15, 0]
click at [815, 262] on span "on Reddit" at bounding box center [828, 260] width 26 height 6
click at [625, 169] on link "...r this year at various farmers markets. We tried Square, Shopify, and Clover…" at bounding box center [685, 175] width 318 height 15
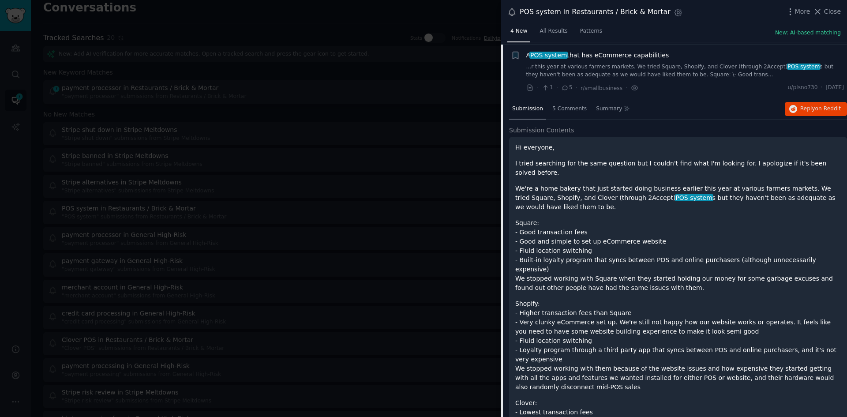
scroll to position [123, 0]
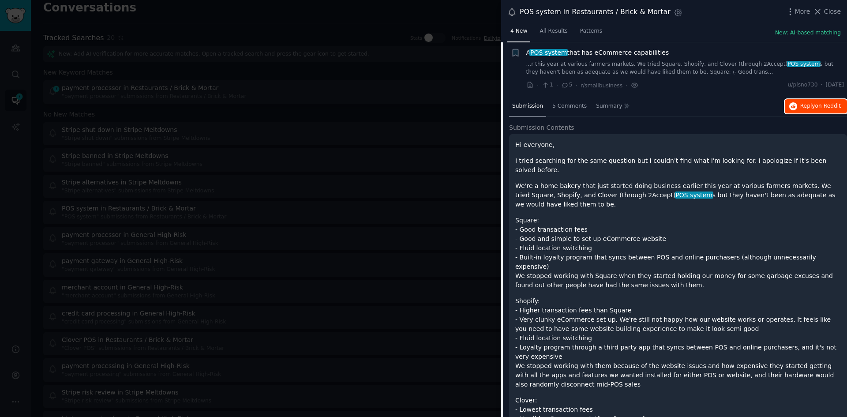
click at [805, 107] on span "Reply on Reddit" at bounding box center [820, 106] width 41 height 8
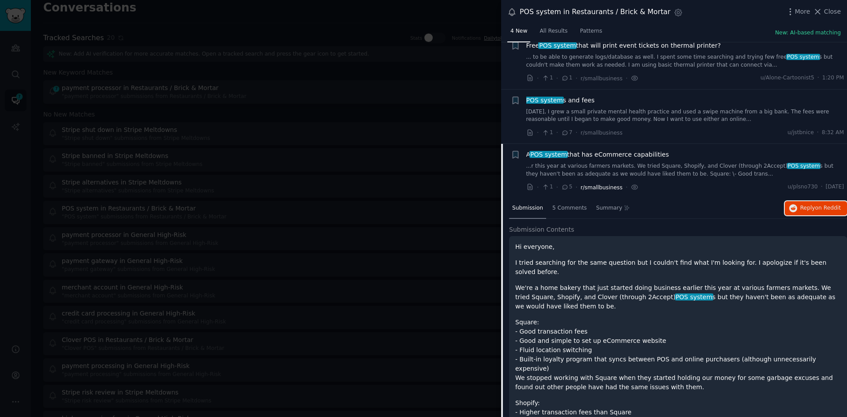
scroll to position [0, 0]
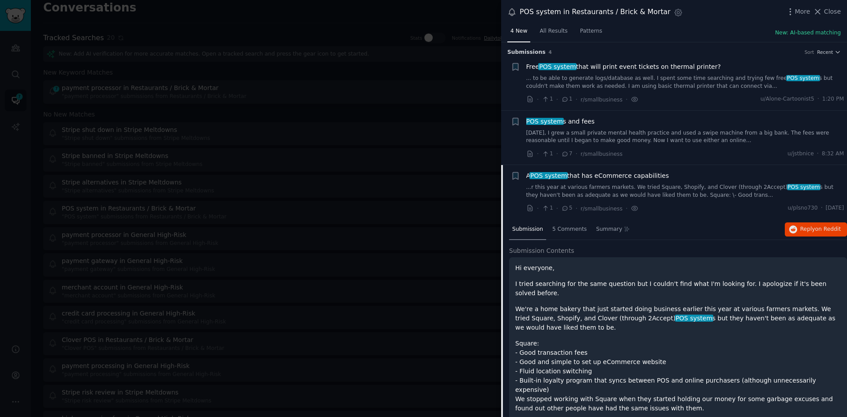
click at [605, 131] on link "[DATE], I grew a small private mental health practice and used a swipe machine …" at bounding box center [685, 136] width 318 height 15
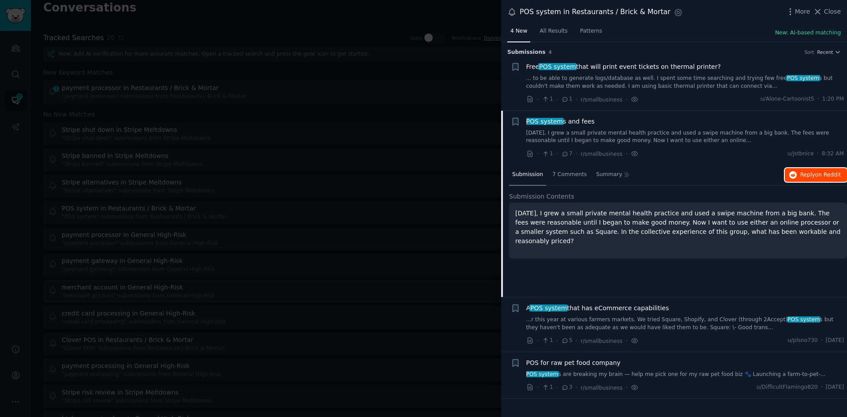
click at [791, 175] on icon "button" at bounding box center [793, 175] width 8 height 8
click at [836, 11] on span "Close" at bounding box center [832, 11] width 17 height 9
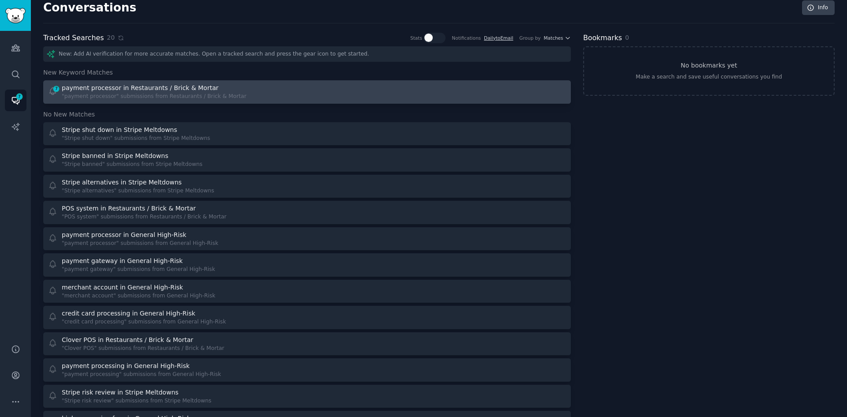
click at [270, 89] on div "7 payment processor in Restaurants / Brick & Mortar "payment processor" submiss…" at bounding box center [174, 91] width 253 height 17
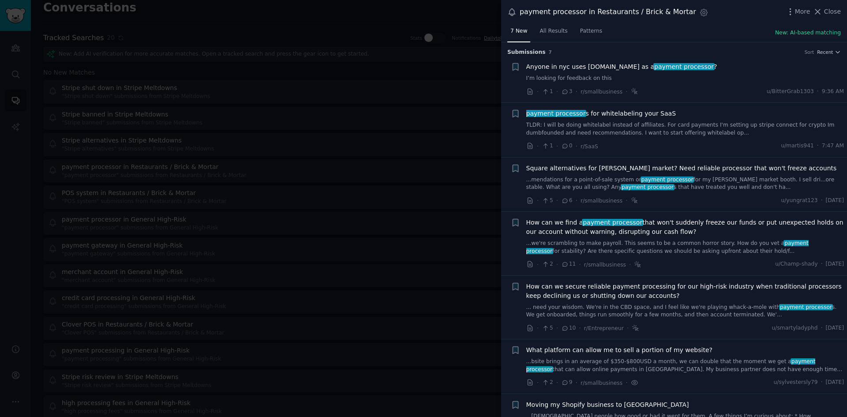
click at [611, 309] on link "... need your wisdom. We're in the CBD space, and I feel like we're playing wha…" at bounding box center [685, 311] width 318 height 15
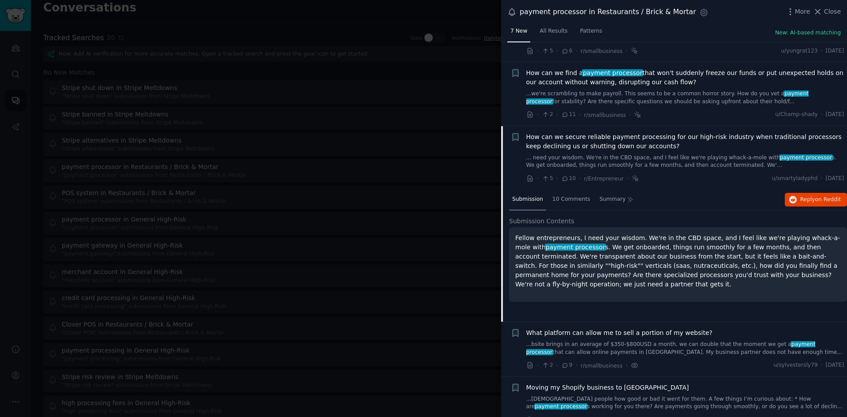
scroll to position [163, 0]
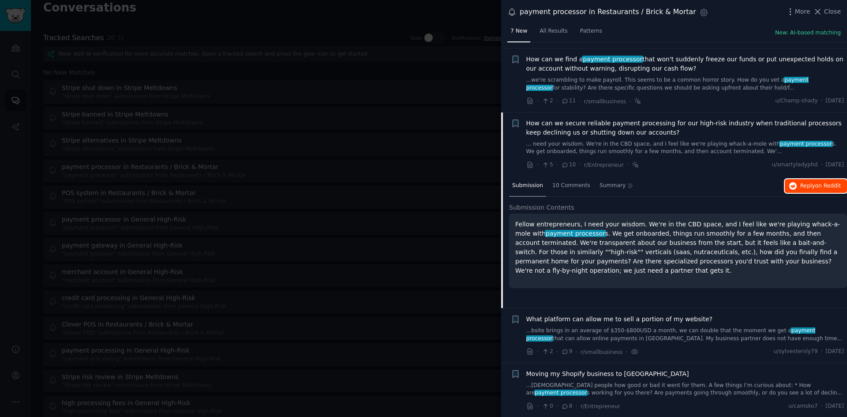
click at [813, 183] on span "Reply on Reddit" at bounding box center [820, 186] width 41 height 8
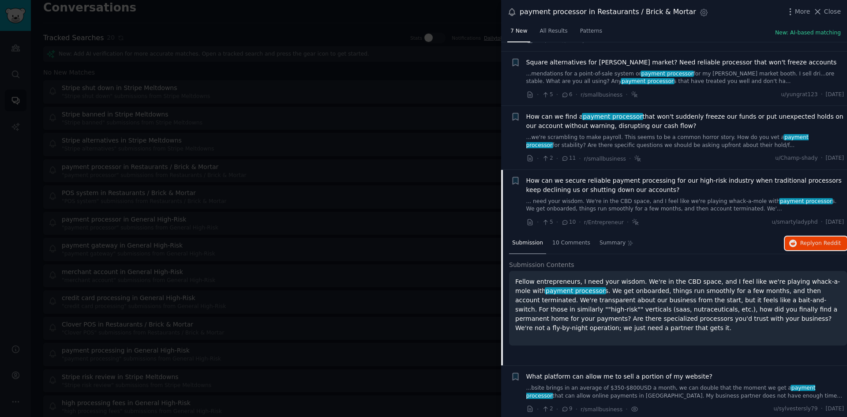
scroll to position [105, 0]
click at [641, 140] on link "...we're scrambling to make payroll. This seems to be a common horror story. Ho…" at bounding box center [685, 141] width 318 height 15
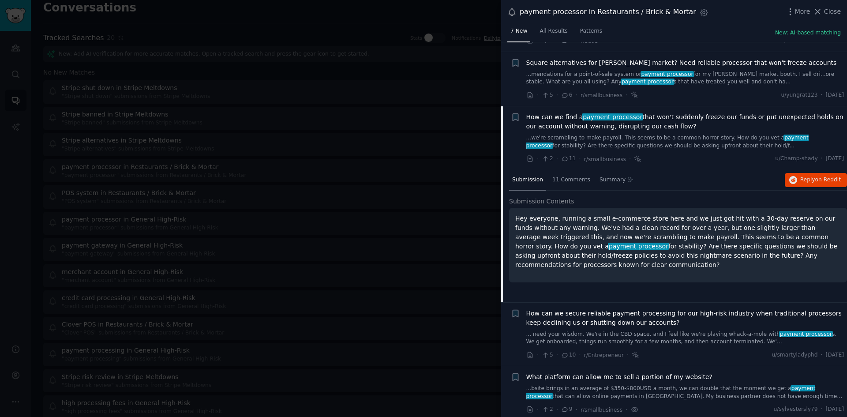
scroll to position [163, 0]
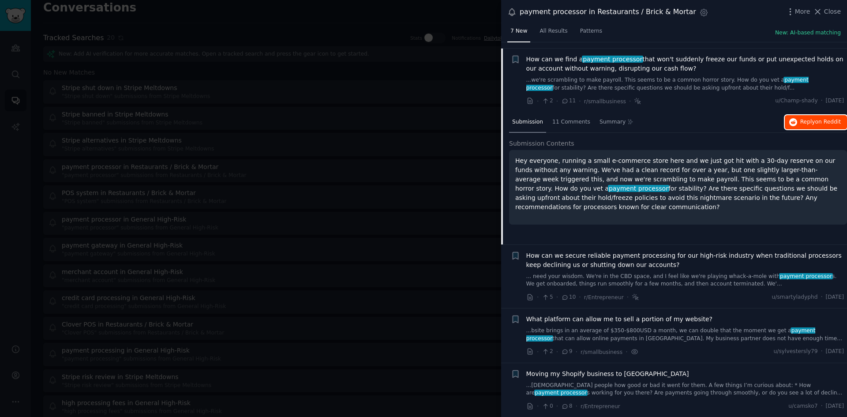
click at [812, 121] on span "Reply on Reddit" at bounding box center [820, 122] width 41 height 8
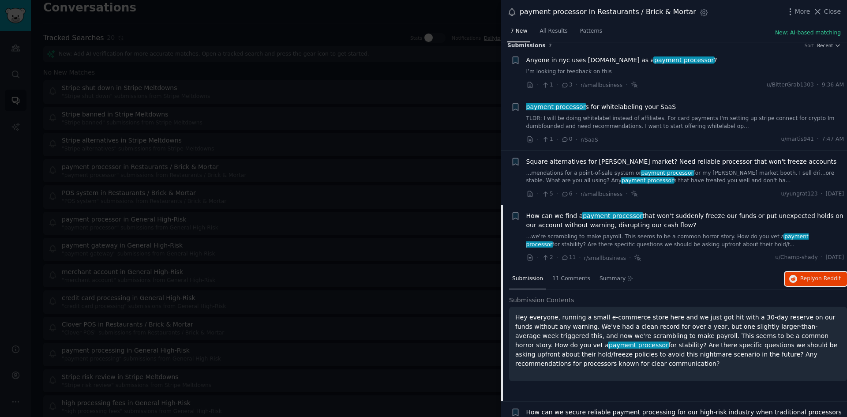
scroll to position [6, 0]
click at [696, 173] on link "...mendations for a point-of-sale system or payment processor for my [PERSON_NA…" at bounding box center [685, 177] width 318 height 15
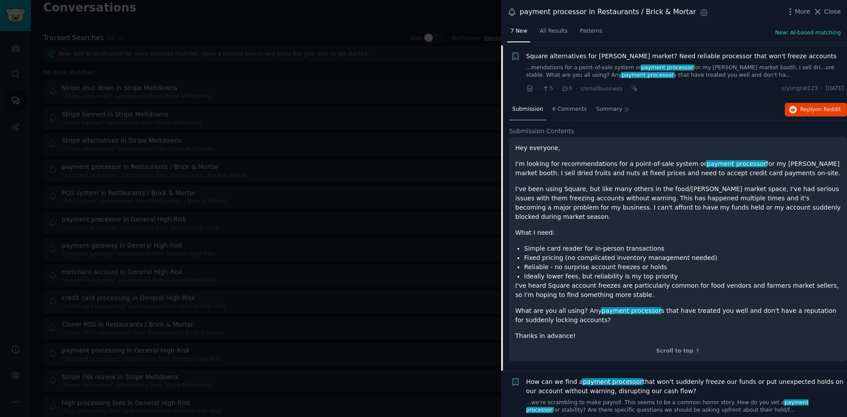
scroll to position [115, 0]
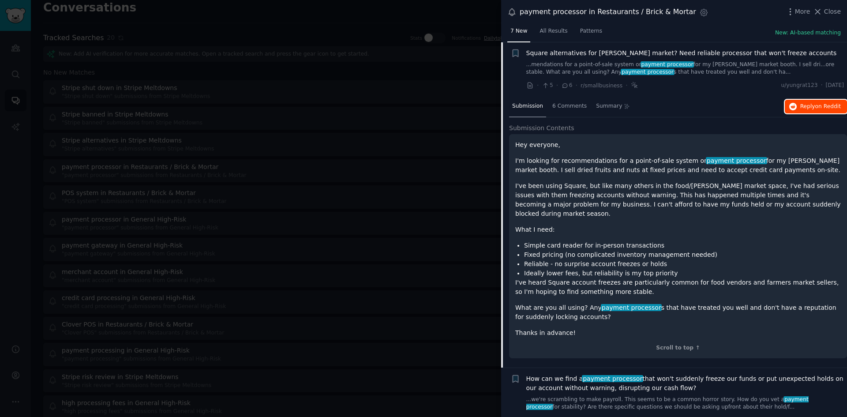
click at [805, 105] on span "Reply on Reddit" at bounding box center [820, 107] width 41 height 8
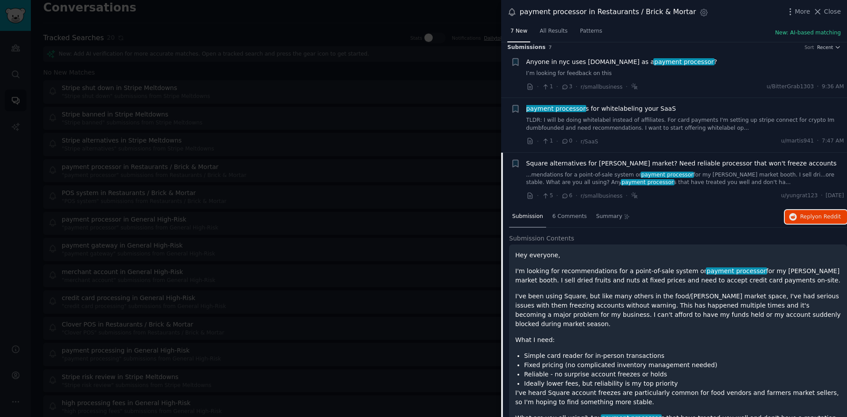
scroll to position [0, 0]
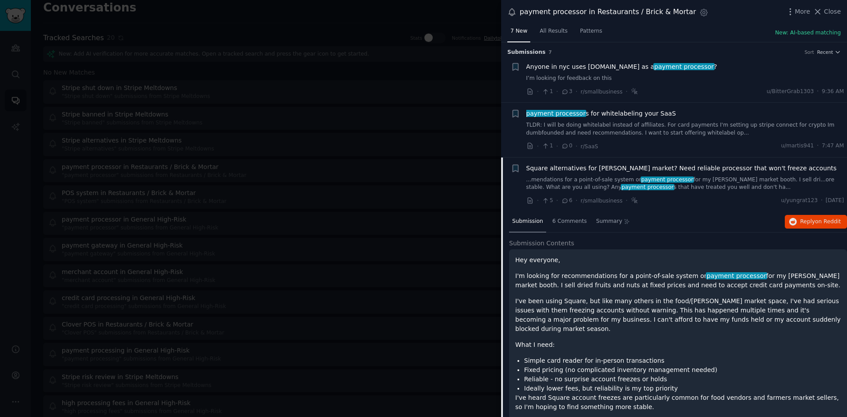
click at [590, 76] on link "I’m looking for feedback on this" at bounding box center [685, 79] width 318 height 8
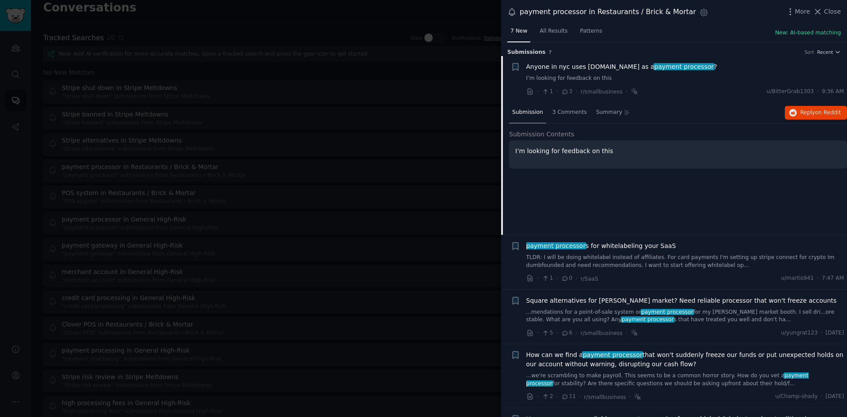
scroll to position [14, 0]
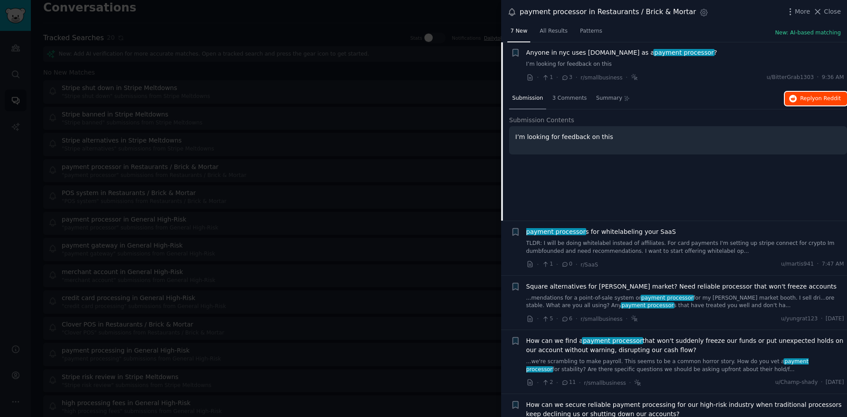
click at [801, 95] on span "Reply on Reddit" at bounding box center [820, 99] width 41 height 8
